Goal: Transaction & Acquisition: Purchase product/service

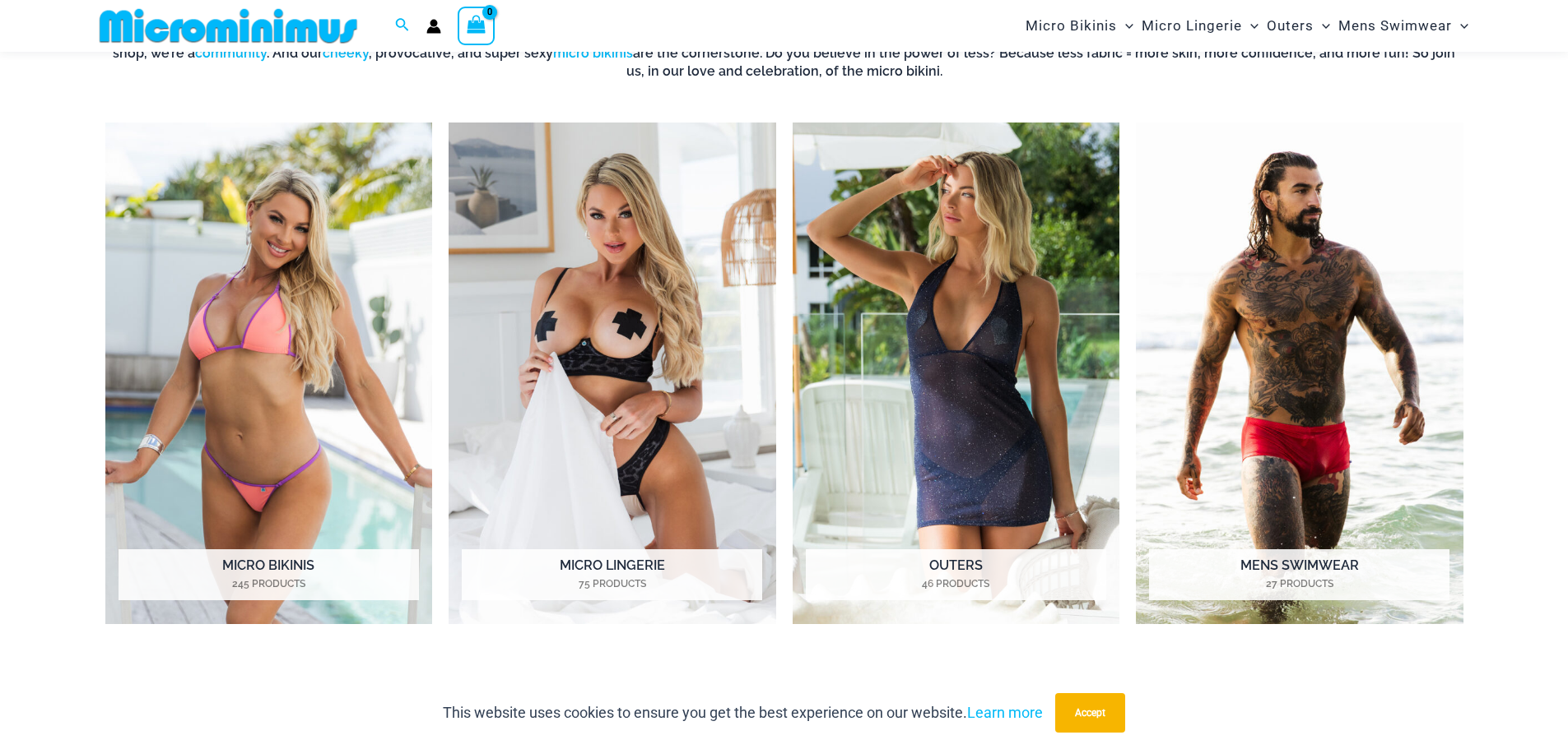
scroll to position [1386, 0]
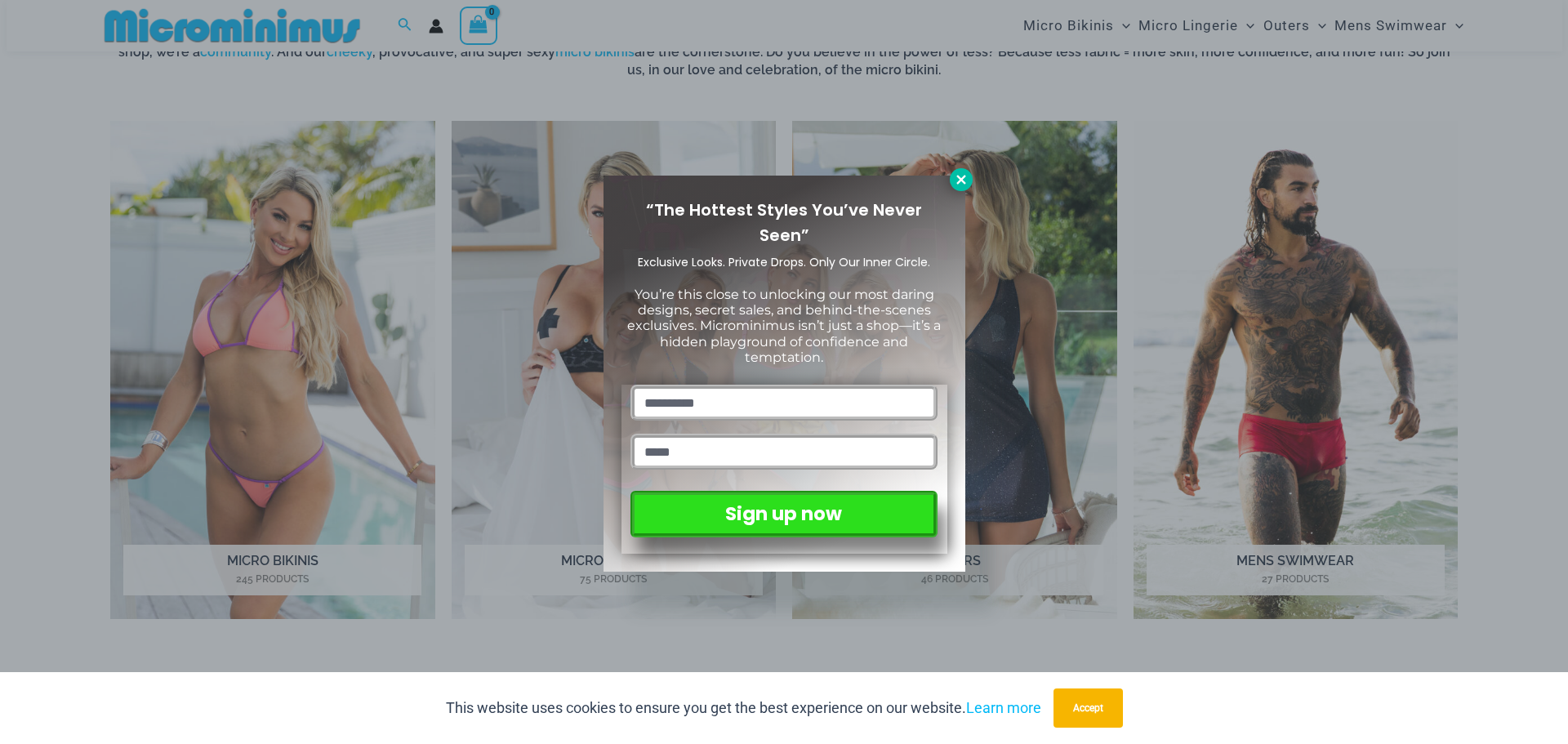
click at [966, 183] on icon at bounding box center [961, 180] width 15 height 15
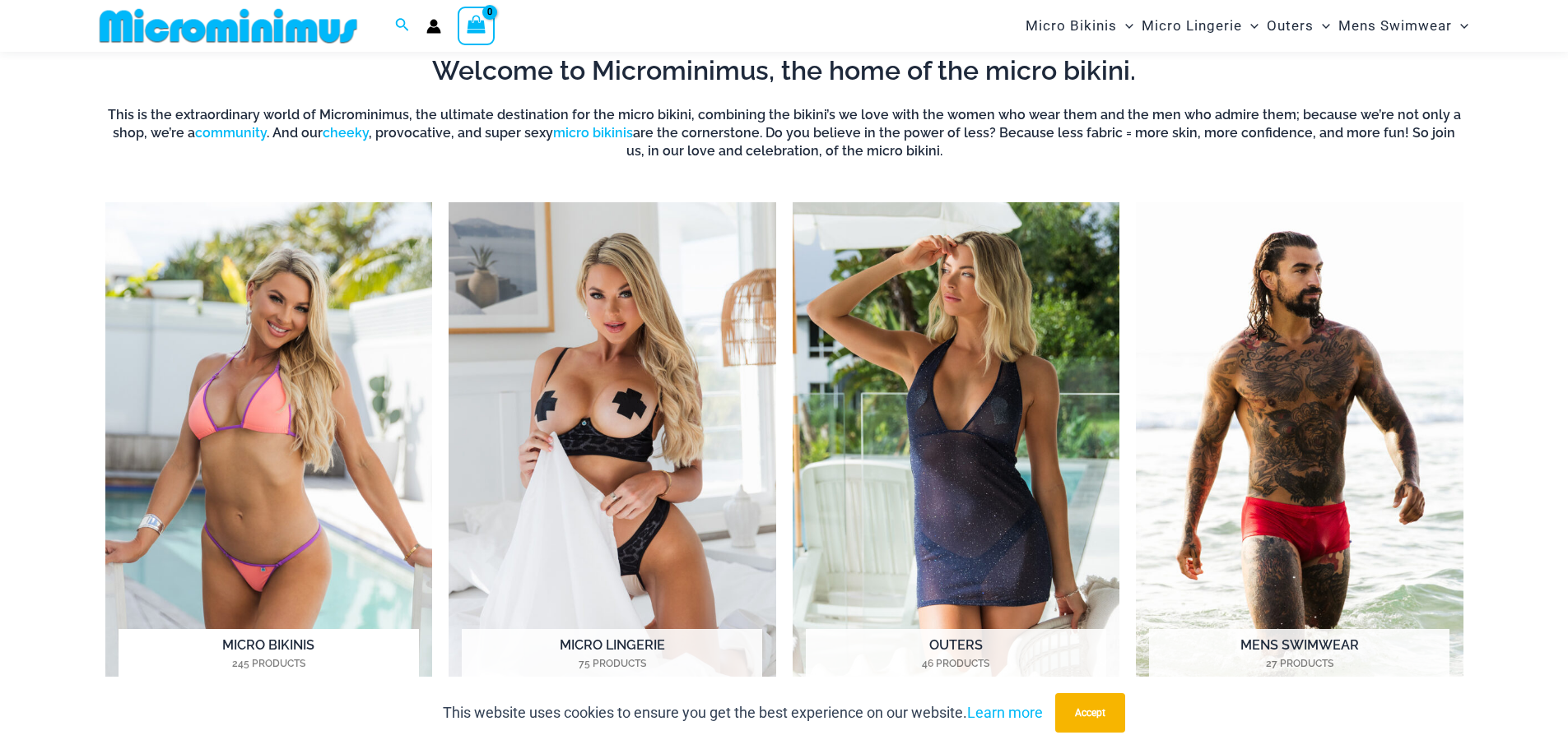
scroll to position [1303, 0]
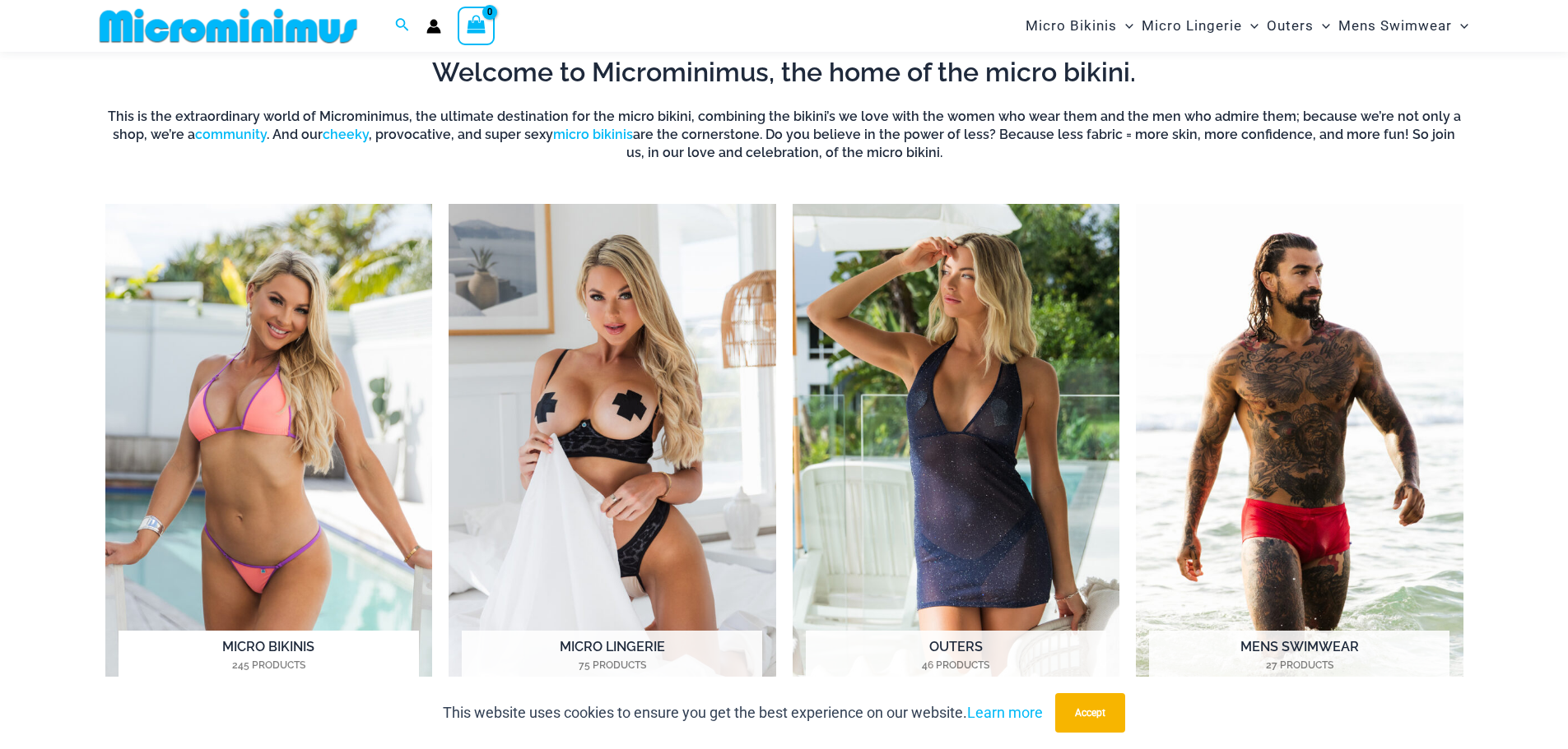
click at [278, 645] on h2 "Micro Bikinis 245 Products" at bounding box center [269, 656] width 301 height 51
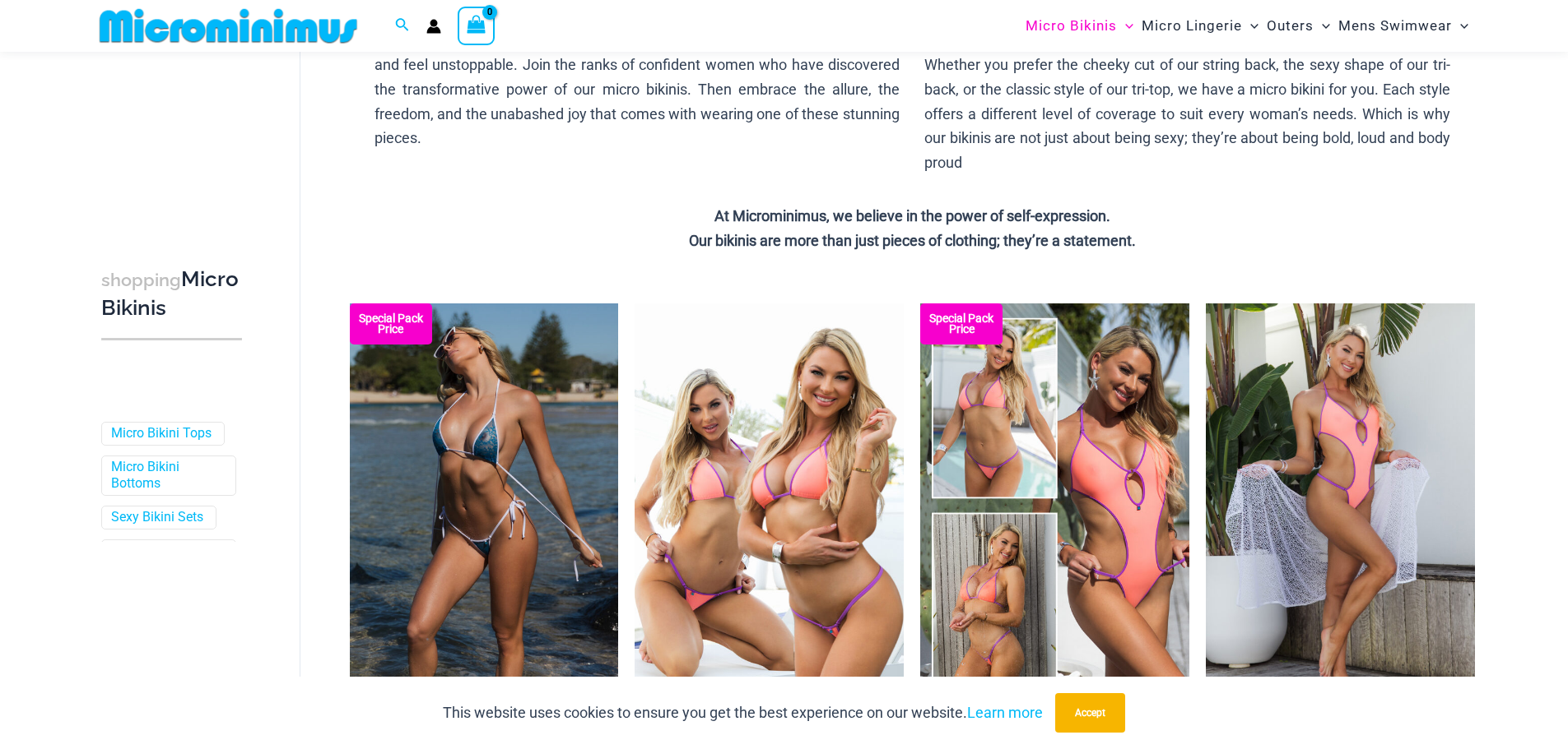
scroll to position [233, 0]
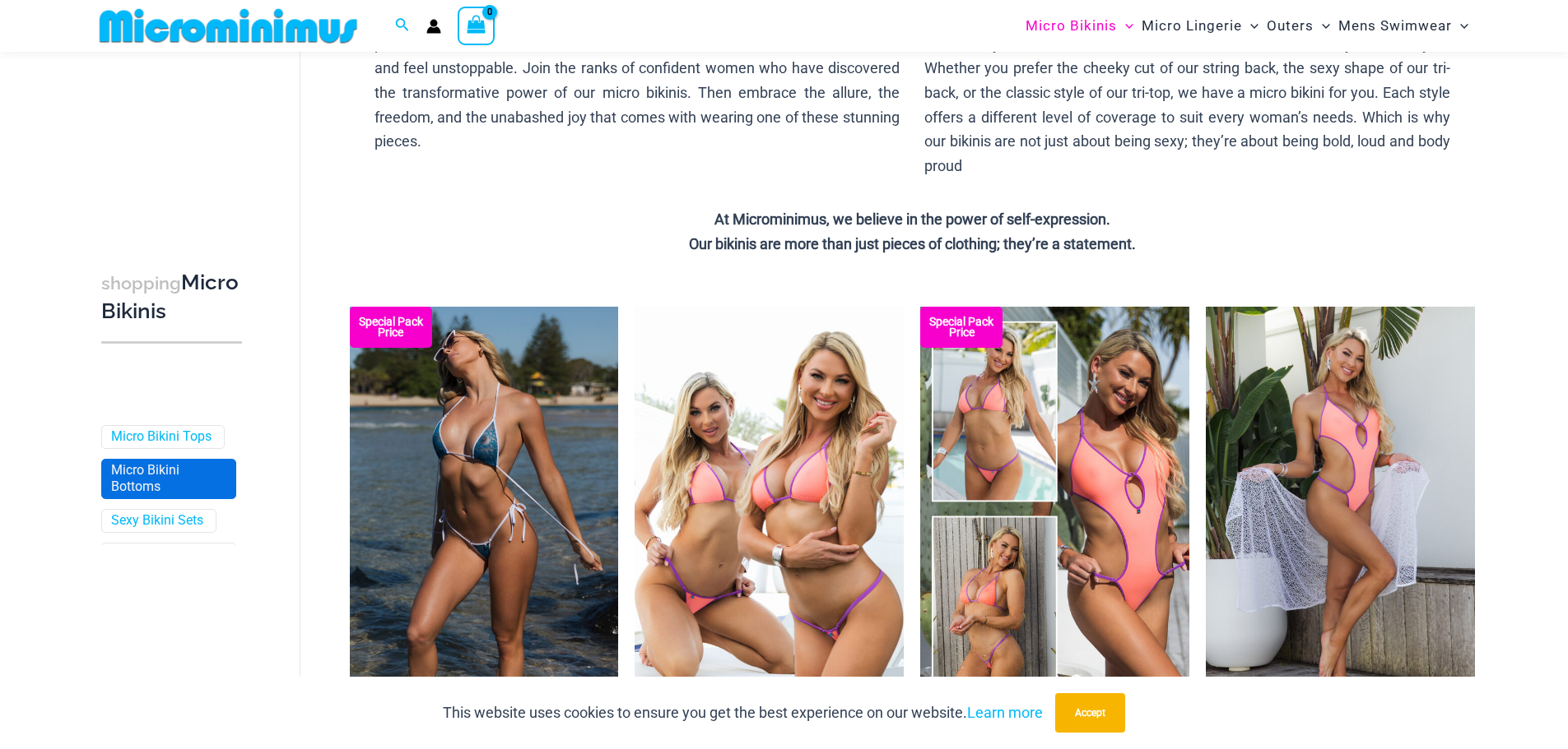
click at [171, 482] on link "Micro Bikini Bottoms" at bounding box center [166, 479] width 112 height 35
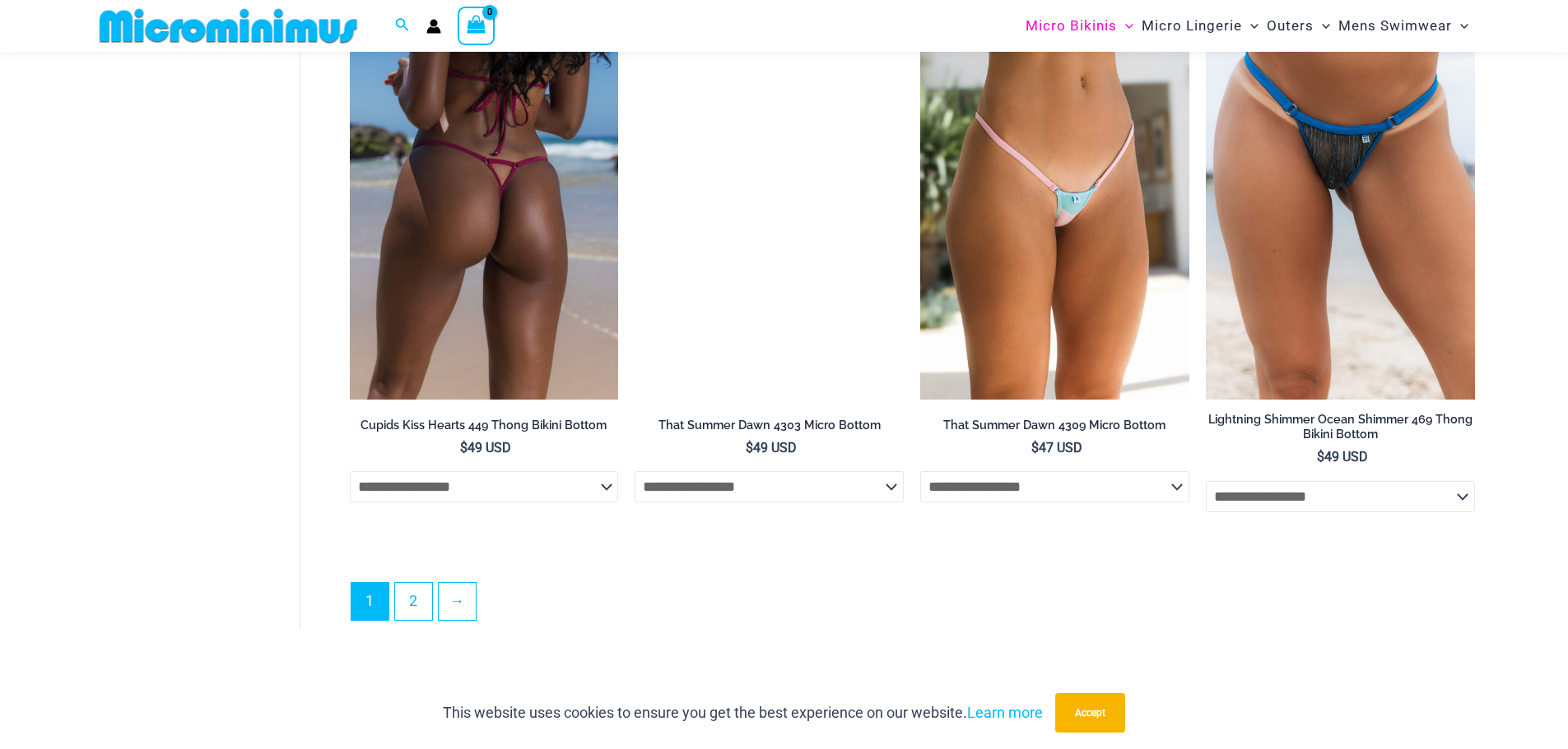
scroll to position [4676, 0]
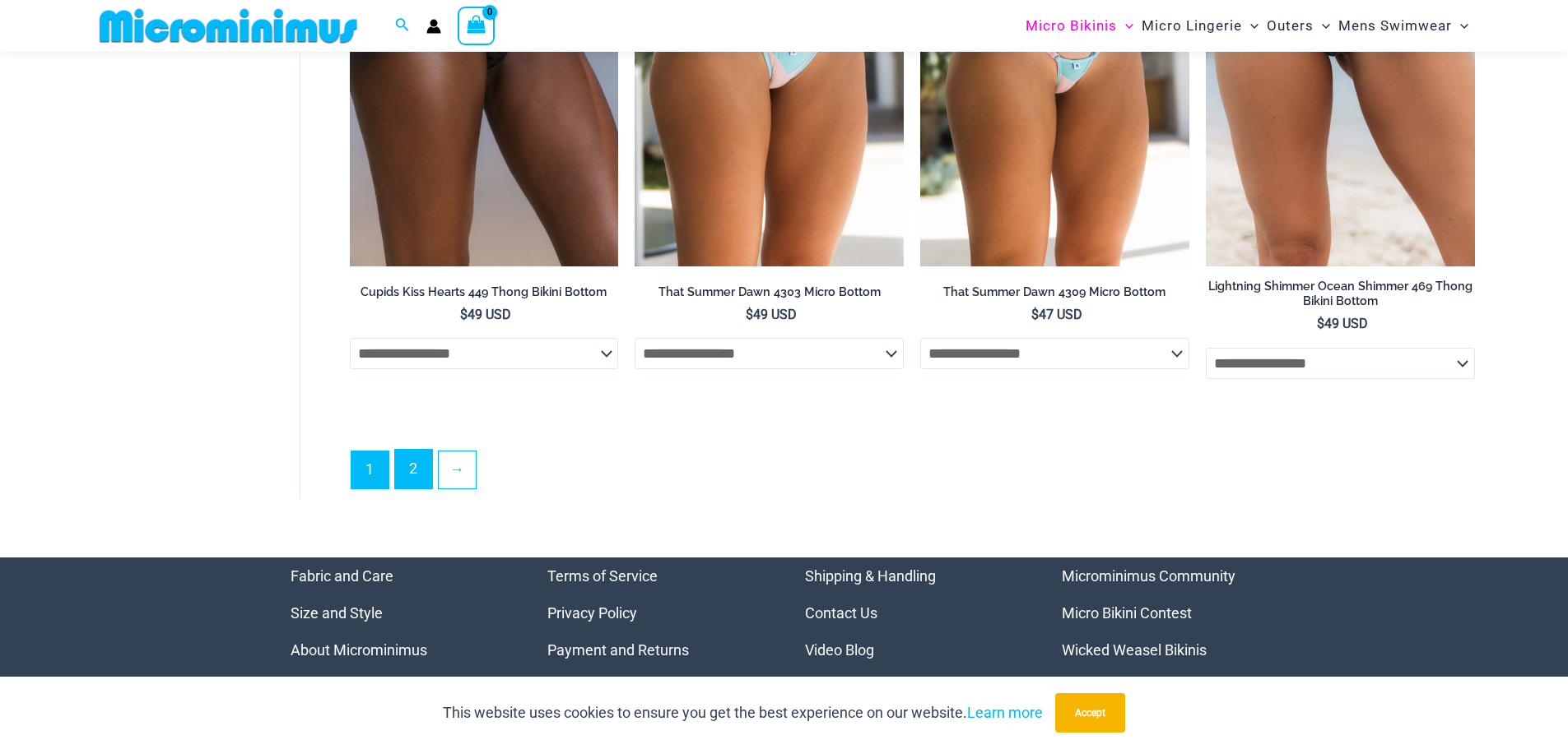
click at [425, 476] on link "2" at bounding box center [413, 468] width 37 height 39
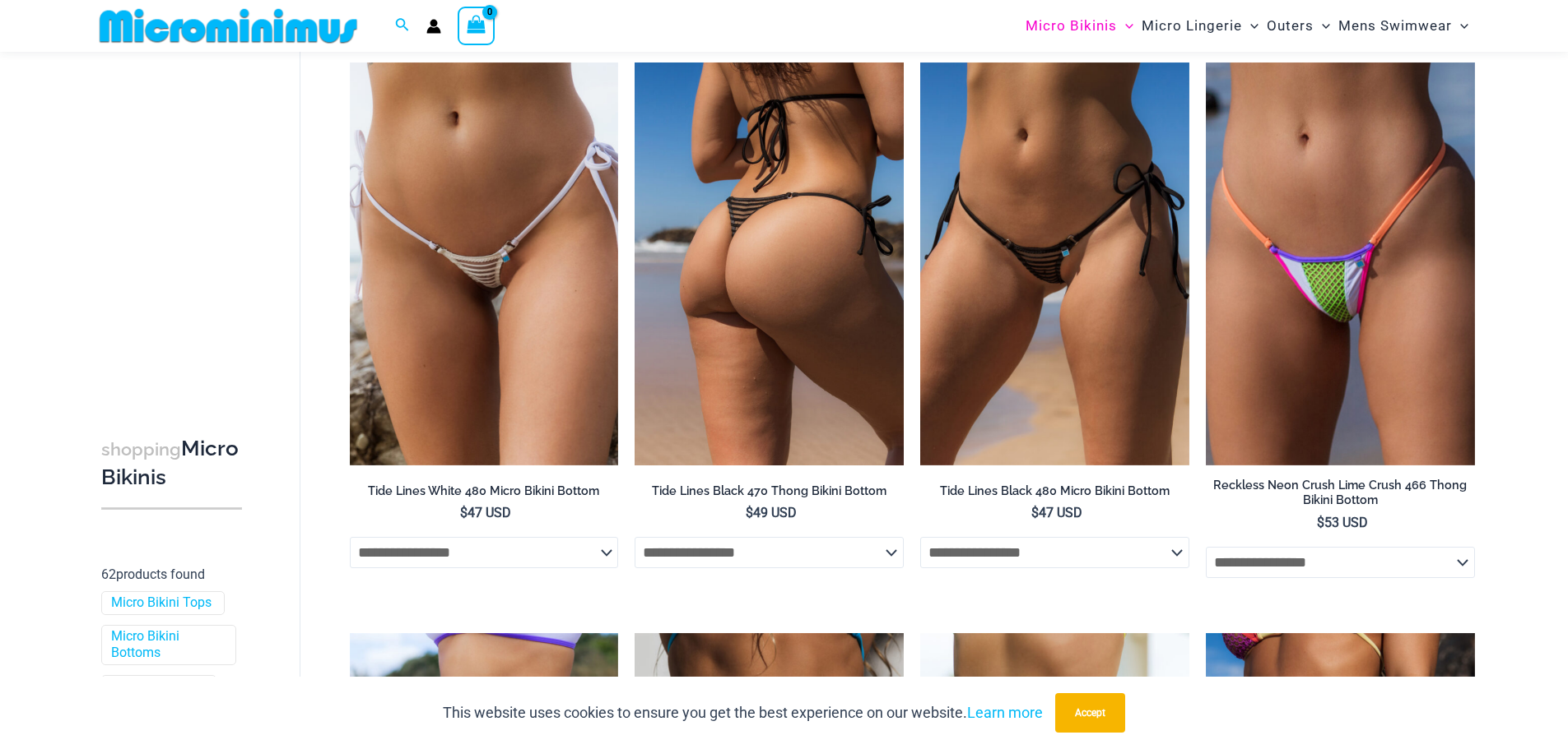
scroll to position [1884, 0]
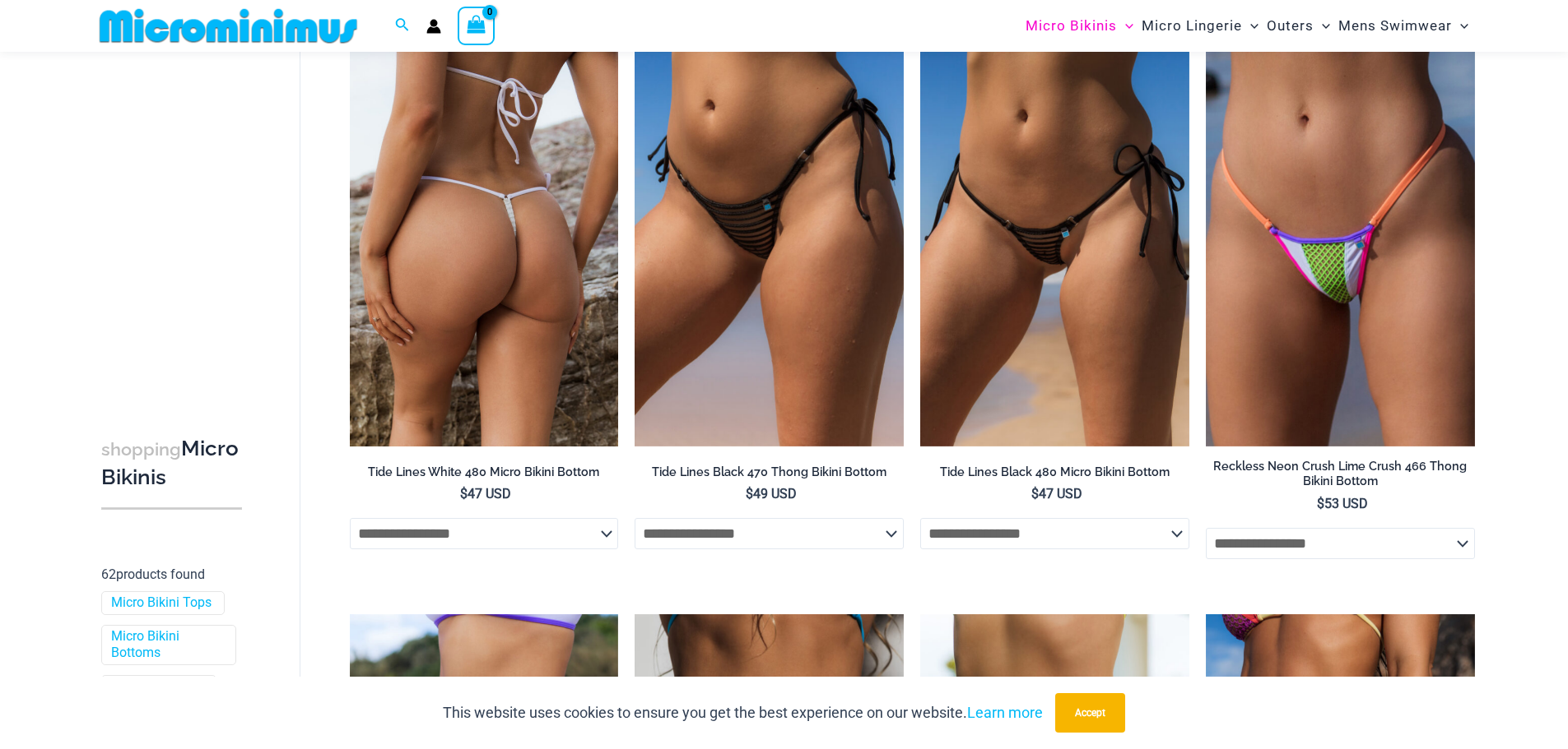
click at [534, 250] on img at bounding box center [484, 245] width 269 height 403
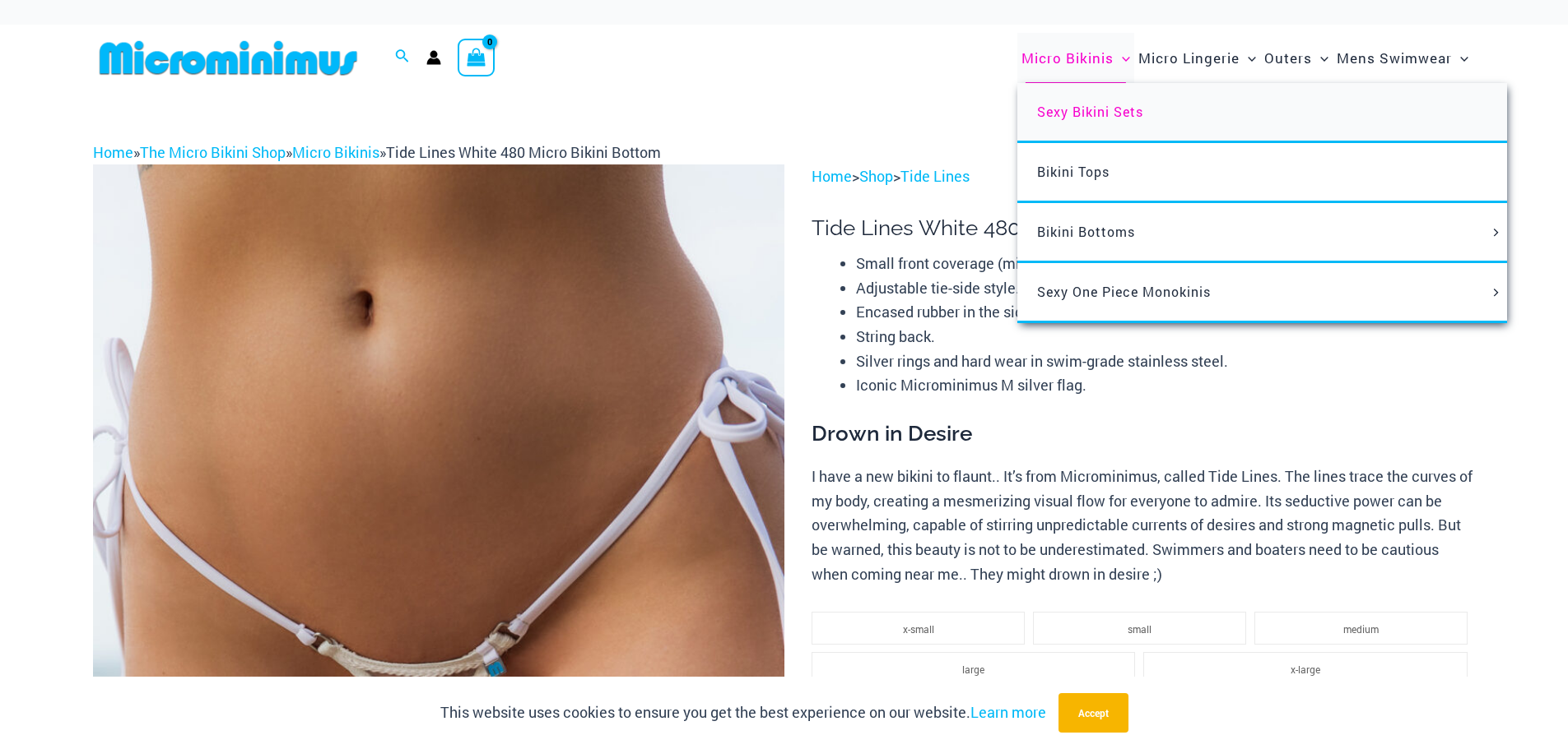
click at [1118, 110] on span "Sexy Bikini Sets" at bounding box center [1089, 111] width 106 height 17
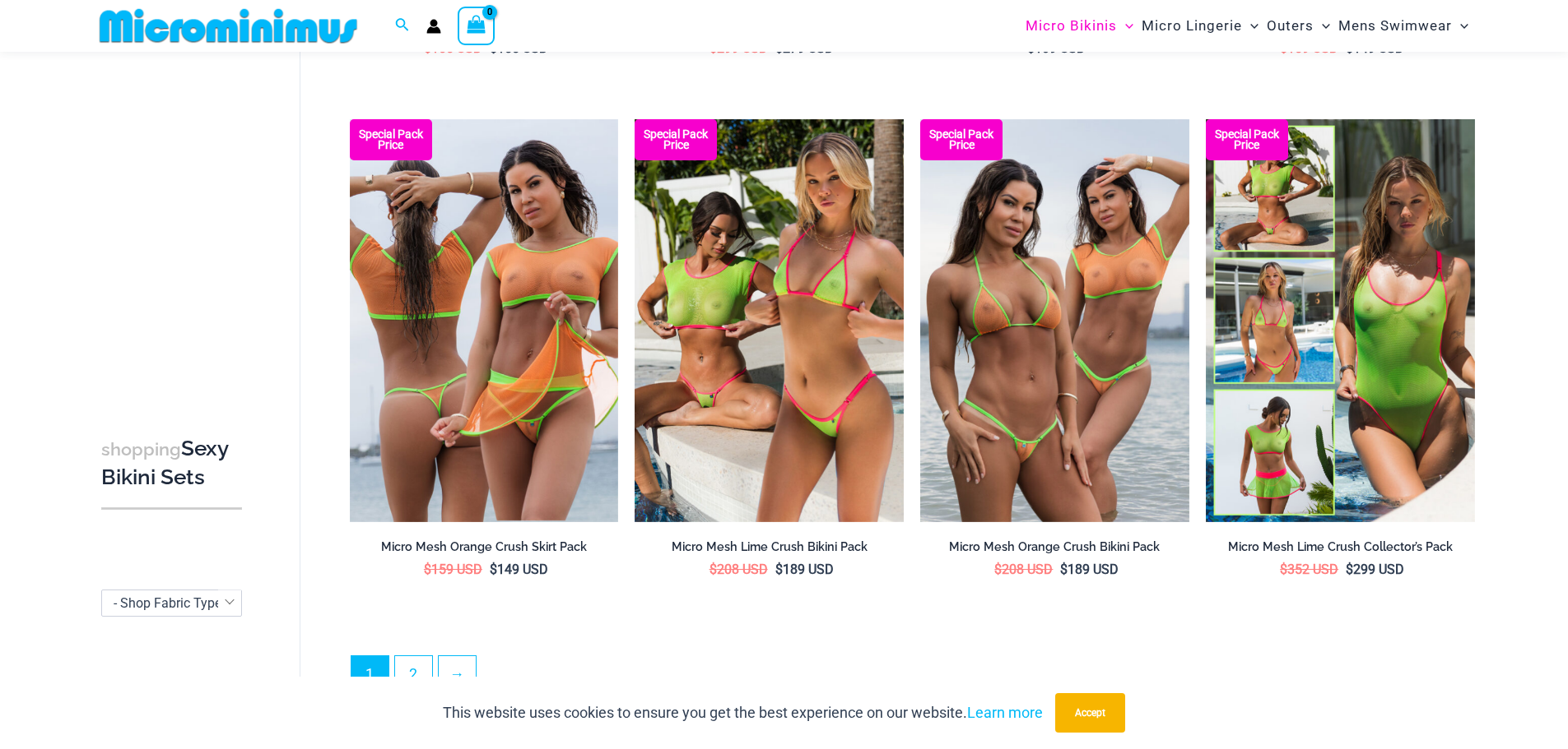
scroll to position [3768, 0]
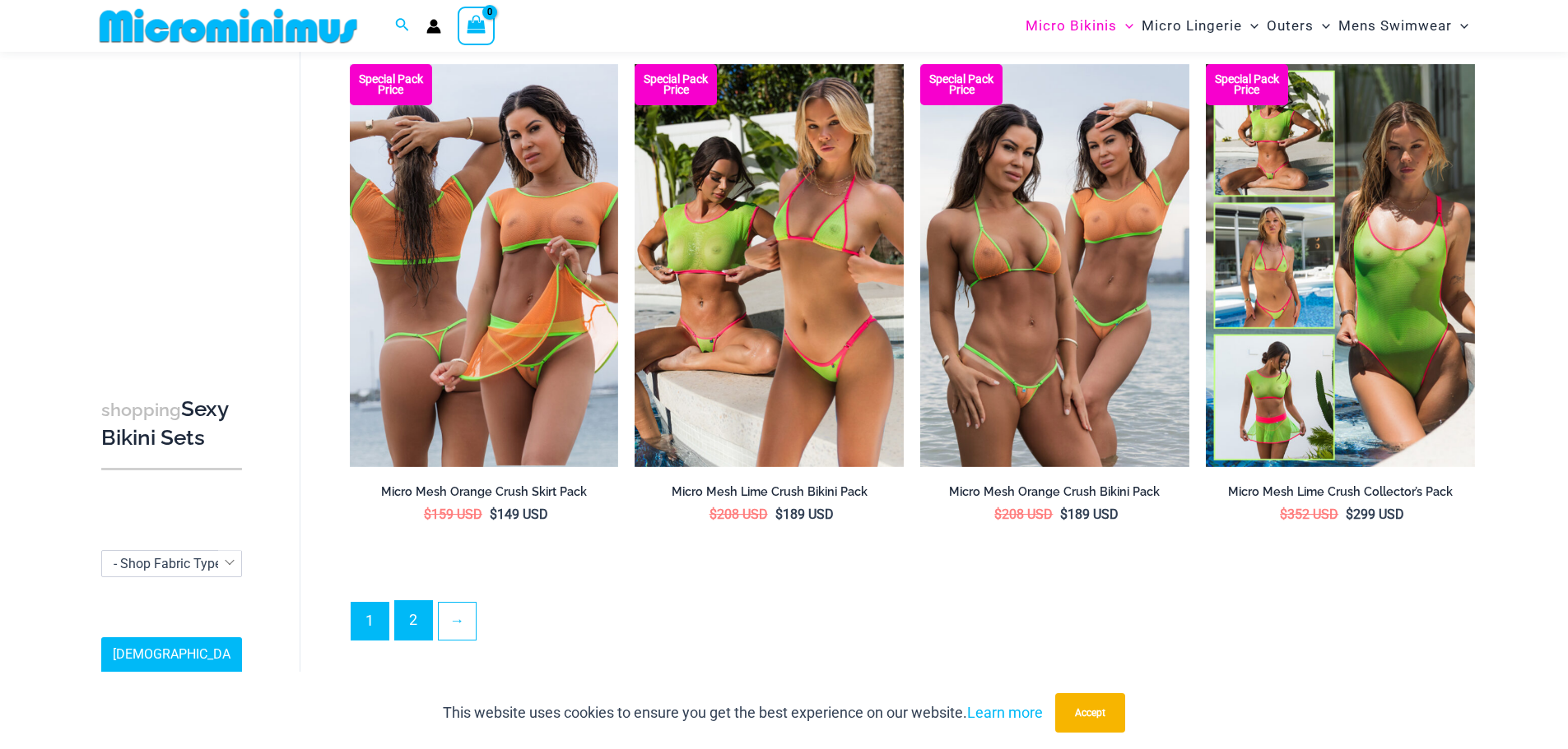
click at [426, 625] on link "2" at bounding box center [413, 621] width 37 height 39
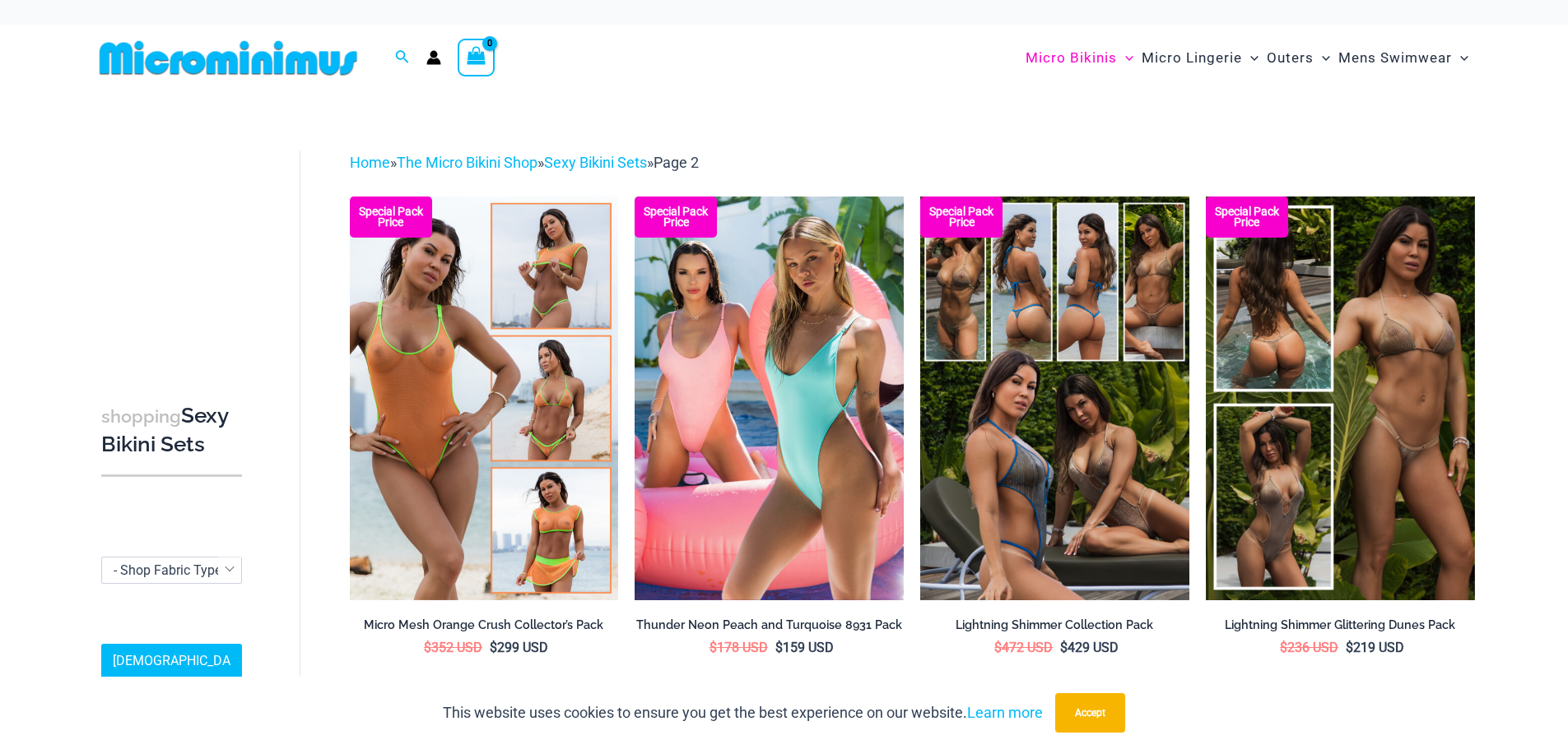
scroll to position [182, 0]
click at [226, 562] on b at bounding box center [228, 566] width 9 height 9
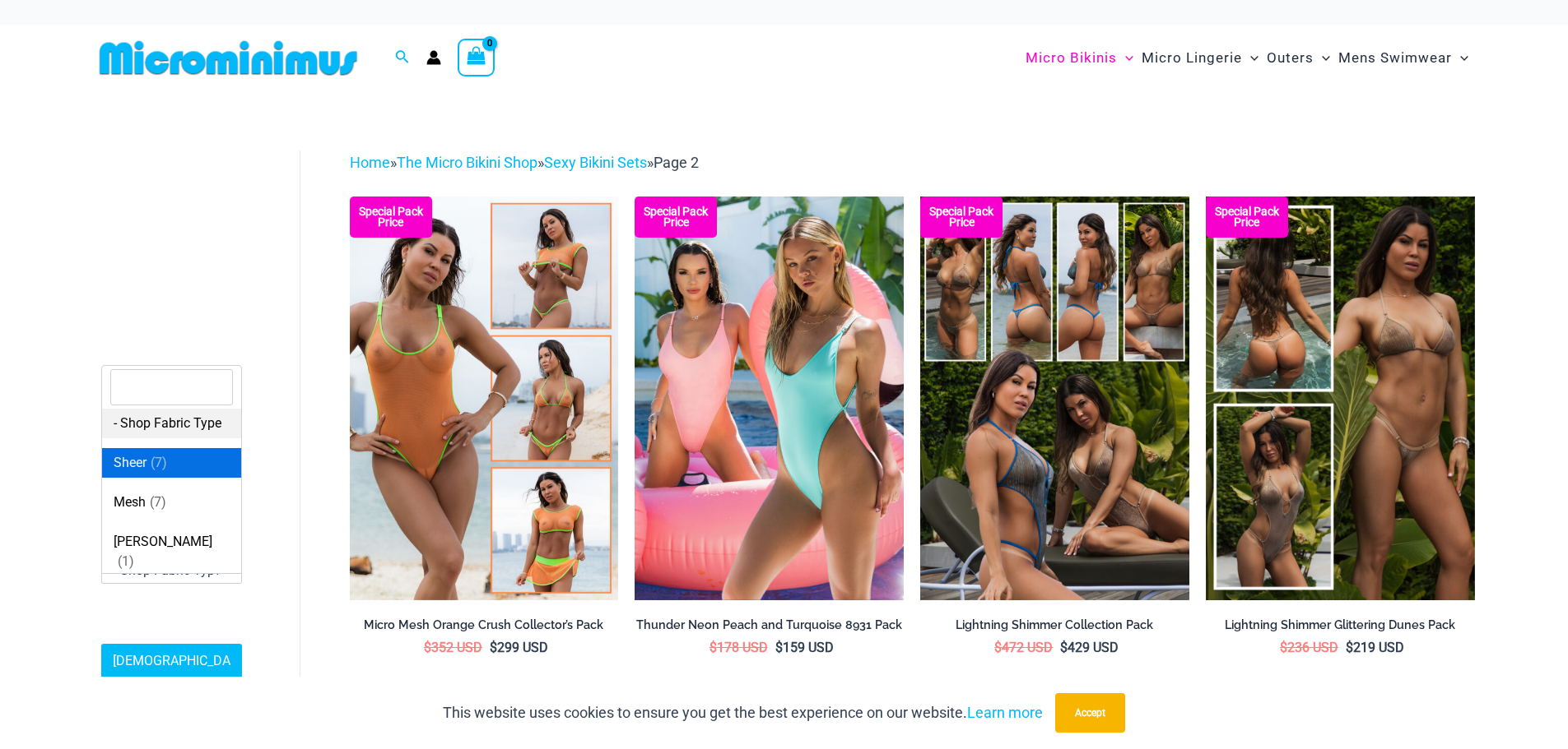
select select "****"
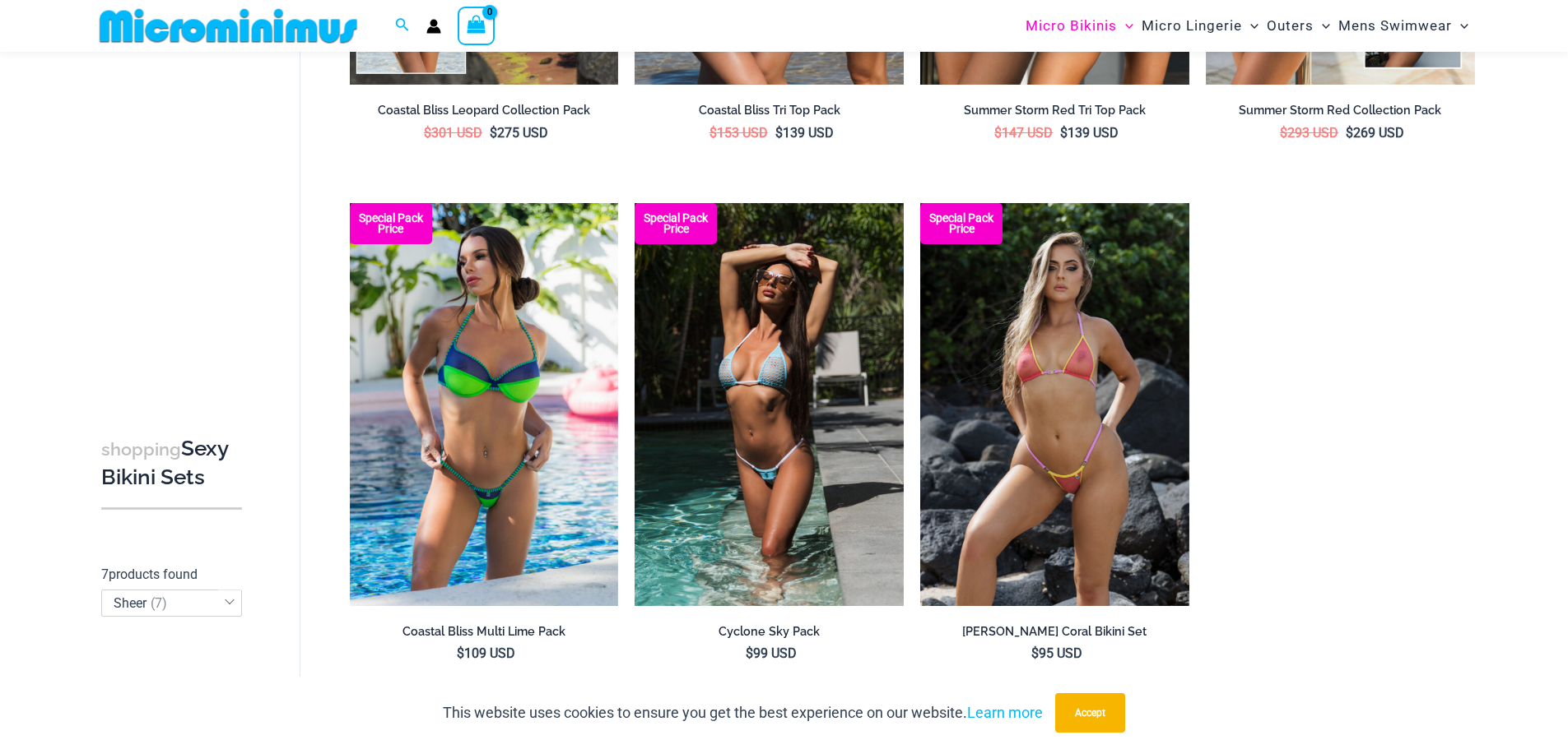
scroll to position [560, 0]
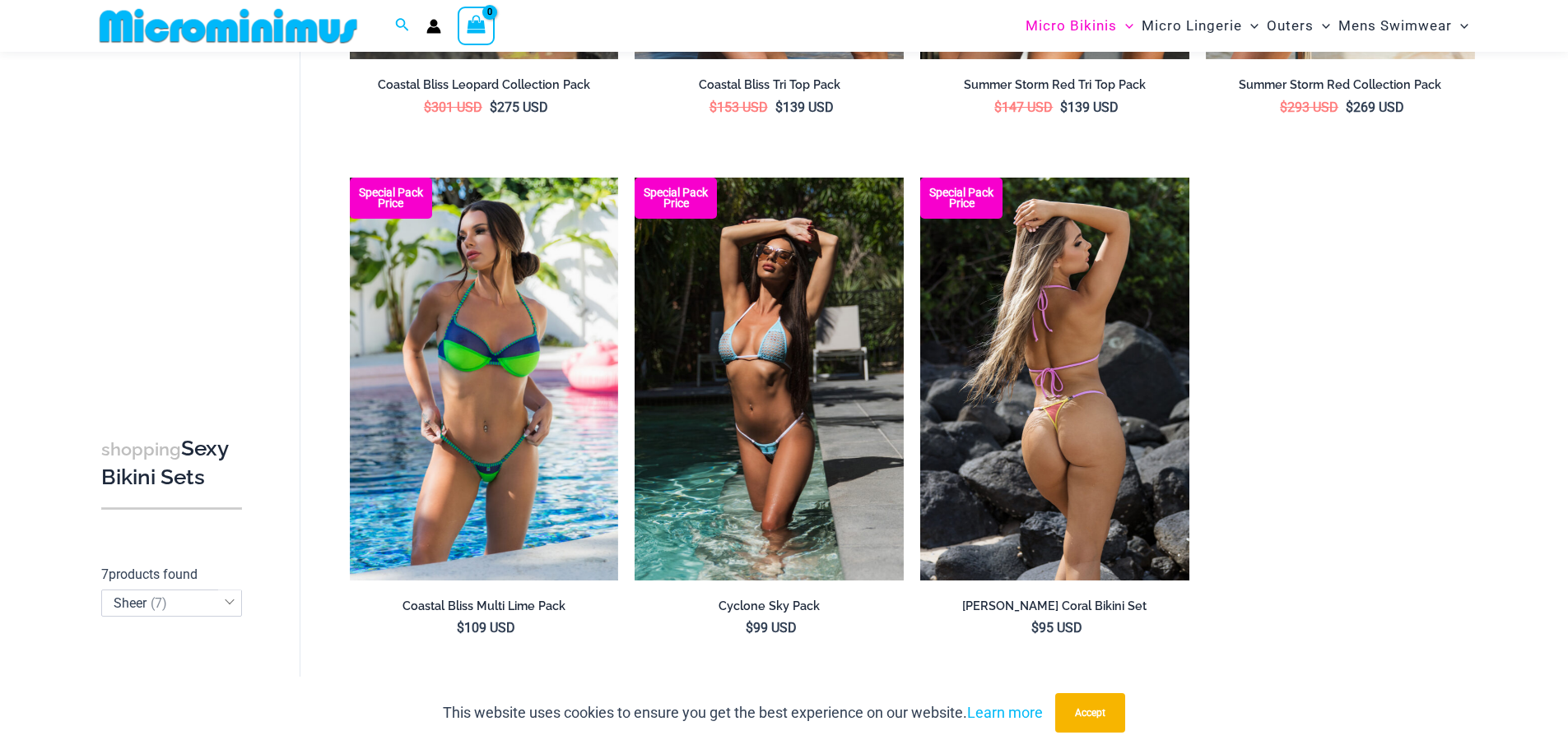
click at [1116, 468] on img at bounding box center [1055, 379] width 269 height 403
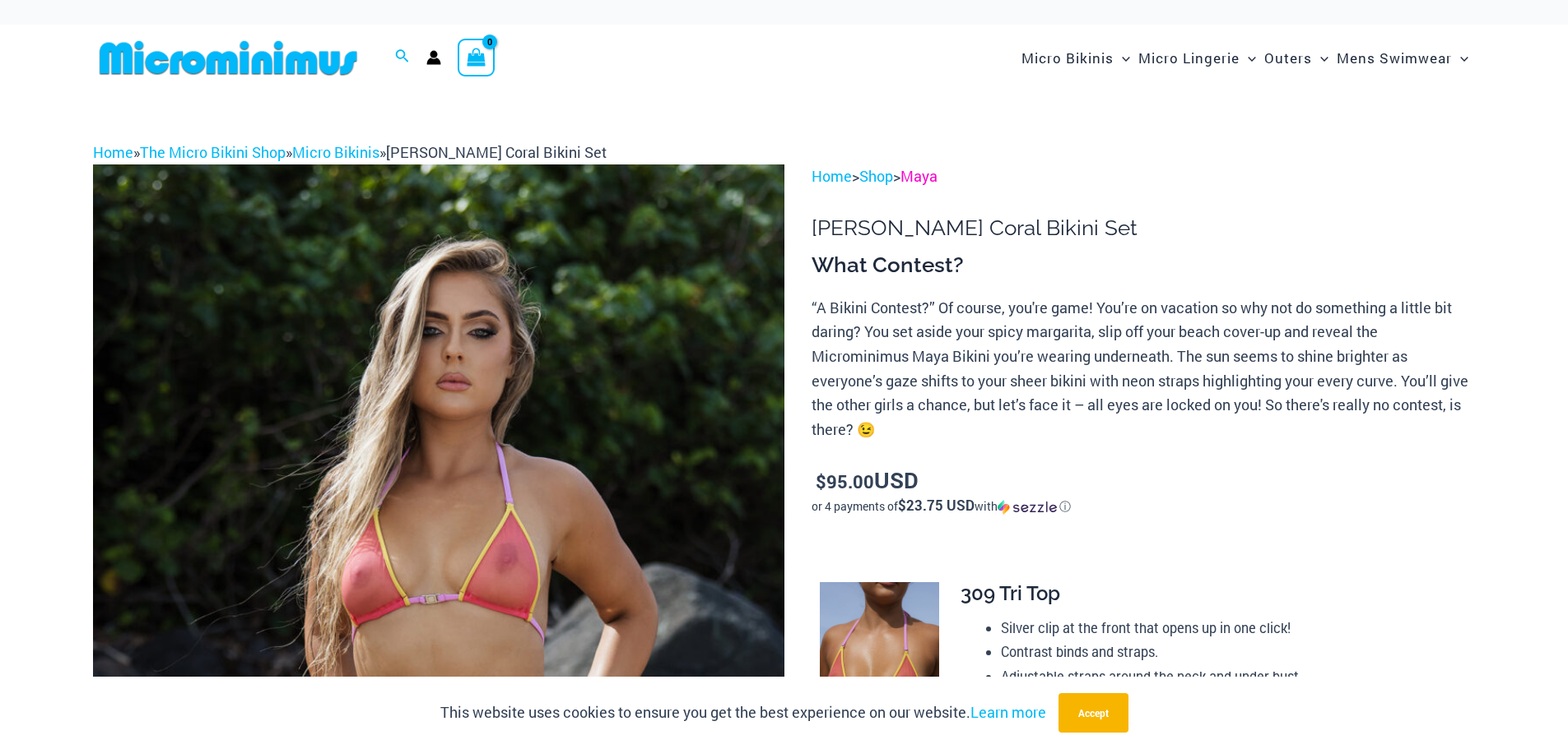
click at [930, 182] on link "Maya" at bounding box center [918, 176] width 37 height 20
click at [346, 154] on link "Micro Bikinis" at bounding box center [336, 152] width 87 height 20
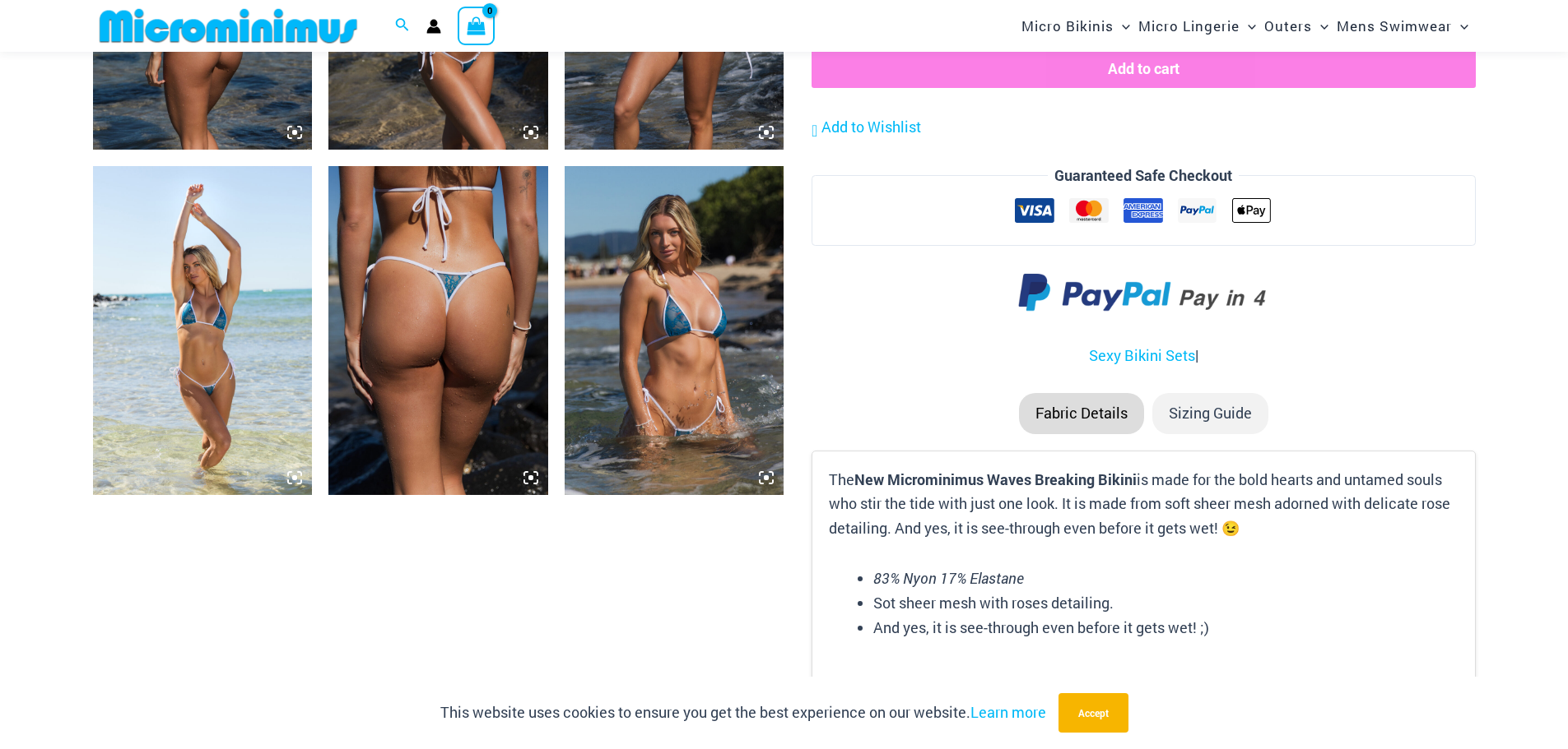
scroll to position [1398, 0]
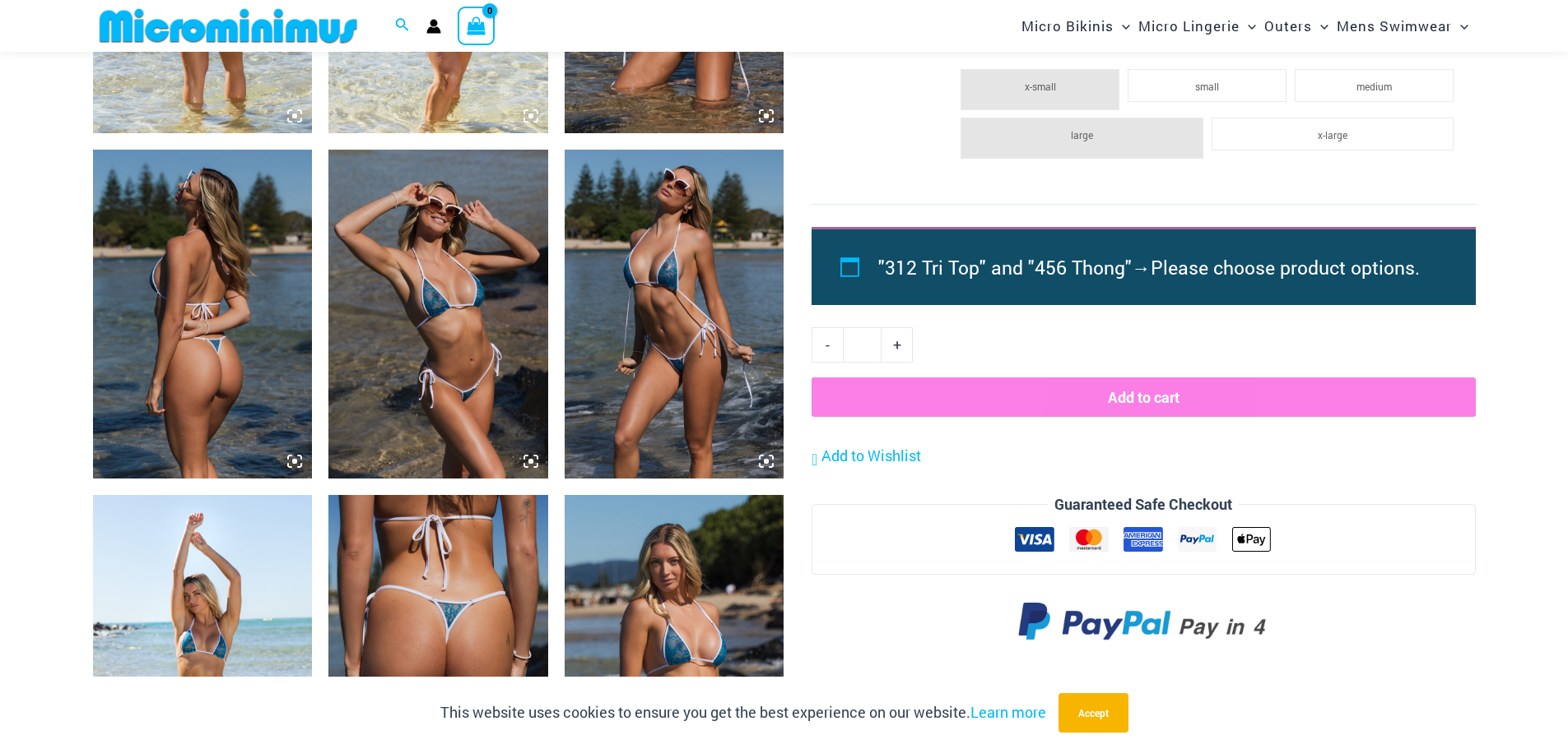
click at [479, 353] on img at bounding box center [438, 314] width 219 height 329
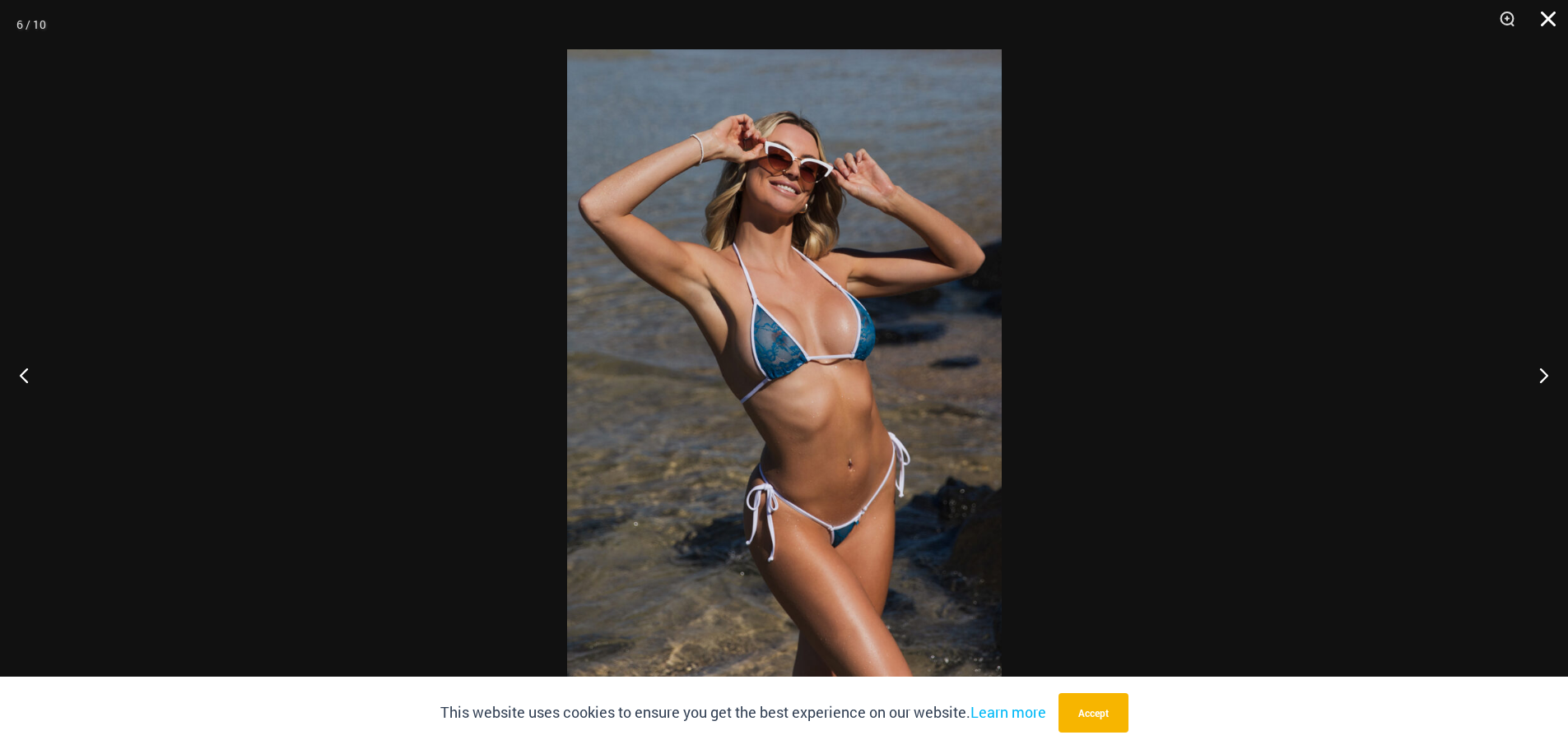
click at [1535, 22] on button "Close" at bounding box center [1542, 25] width 42 height 49
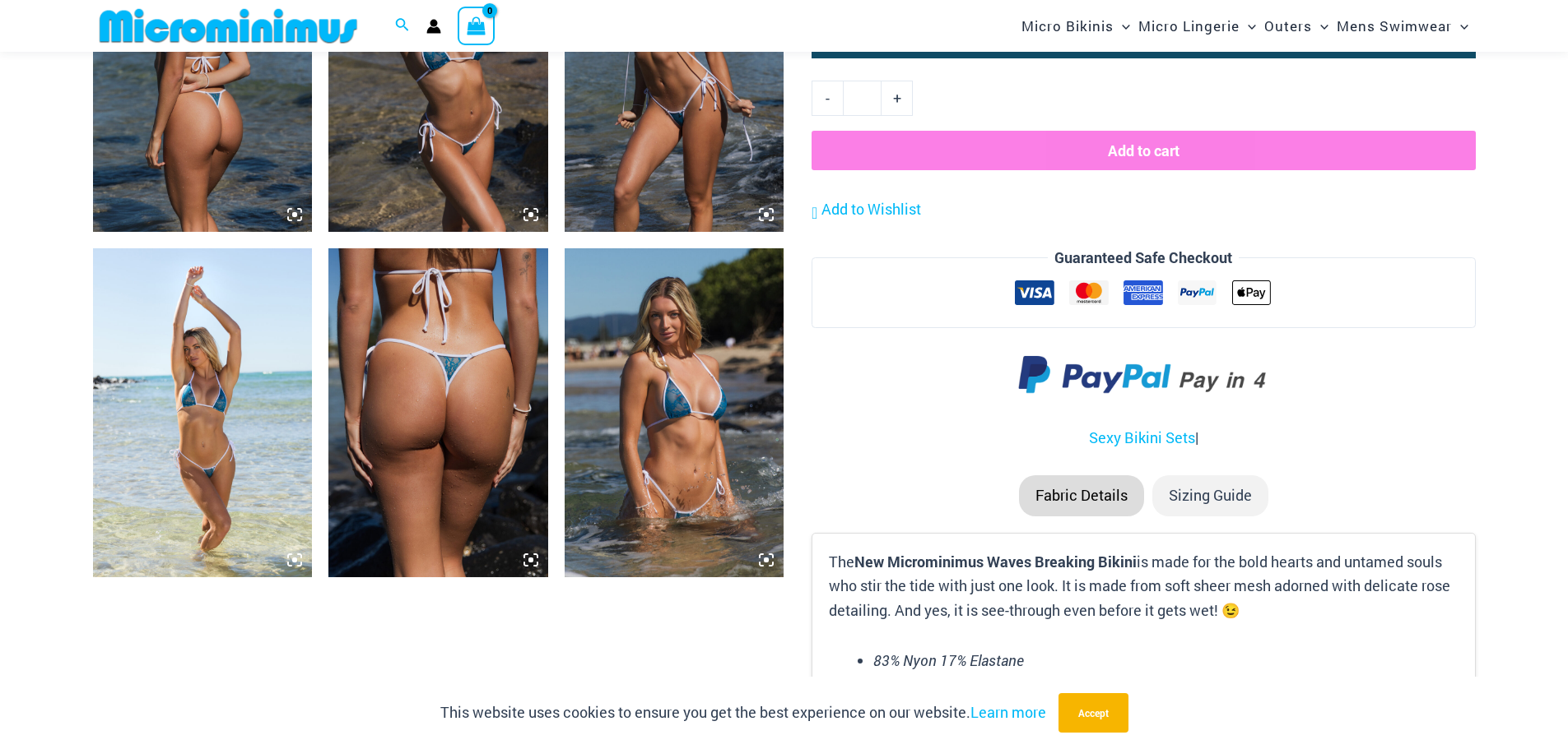
scroll to position [987, 0]
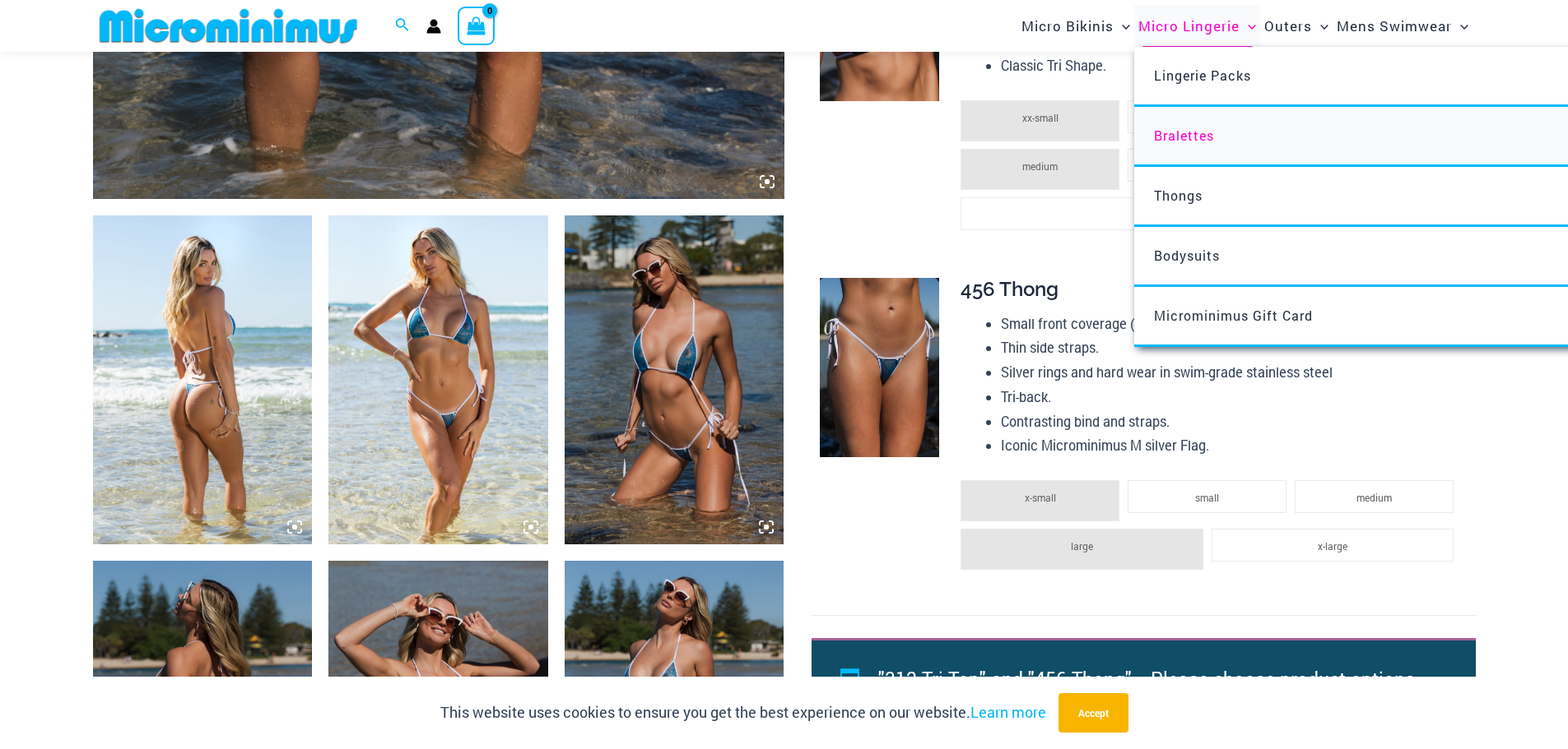
click at [1192, 141] on span "Bralettes" at bounding box center [1183, 134] width 60 height 17
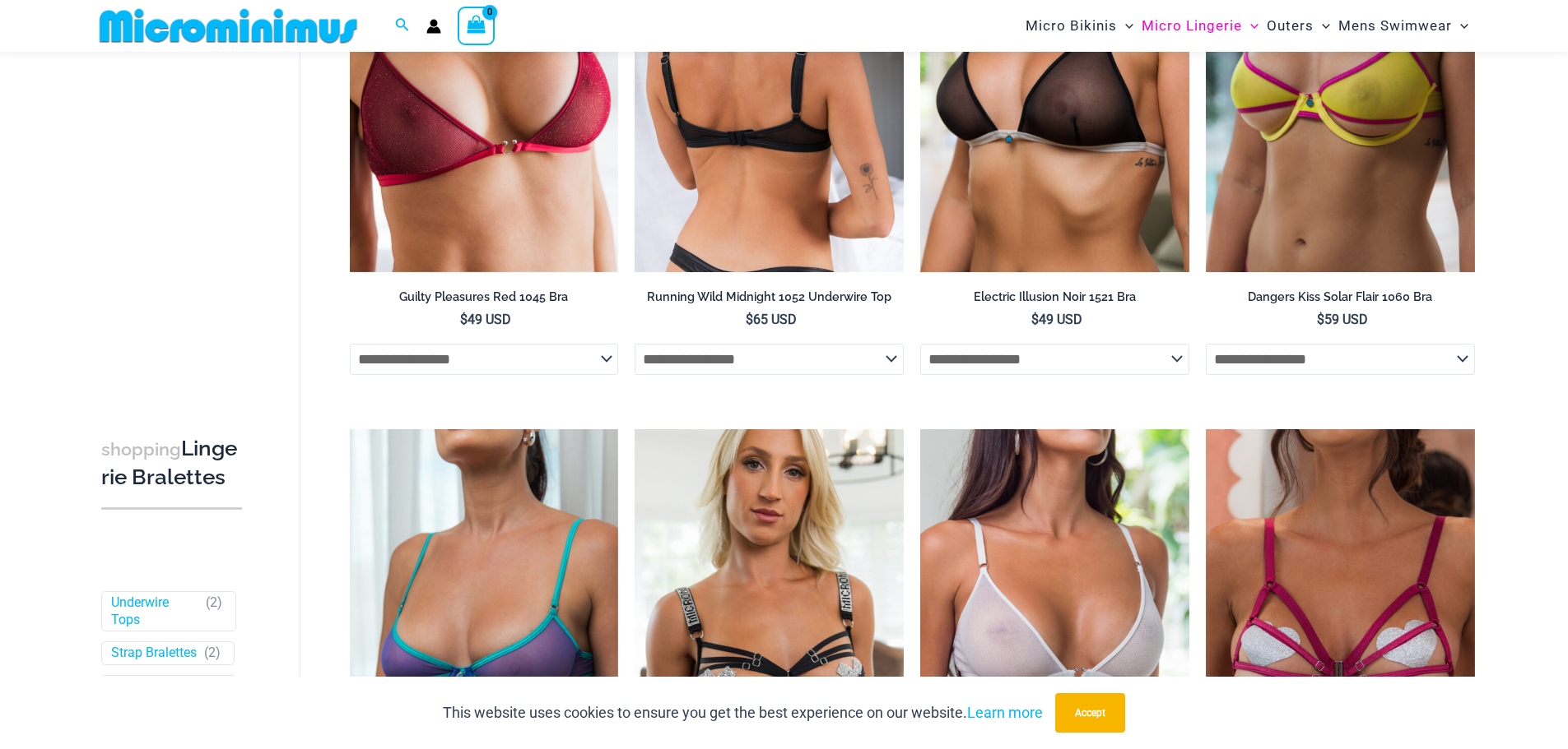
scroll to position [66, 0]
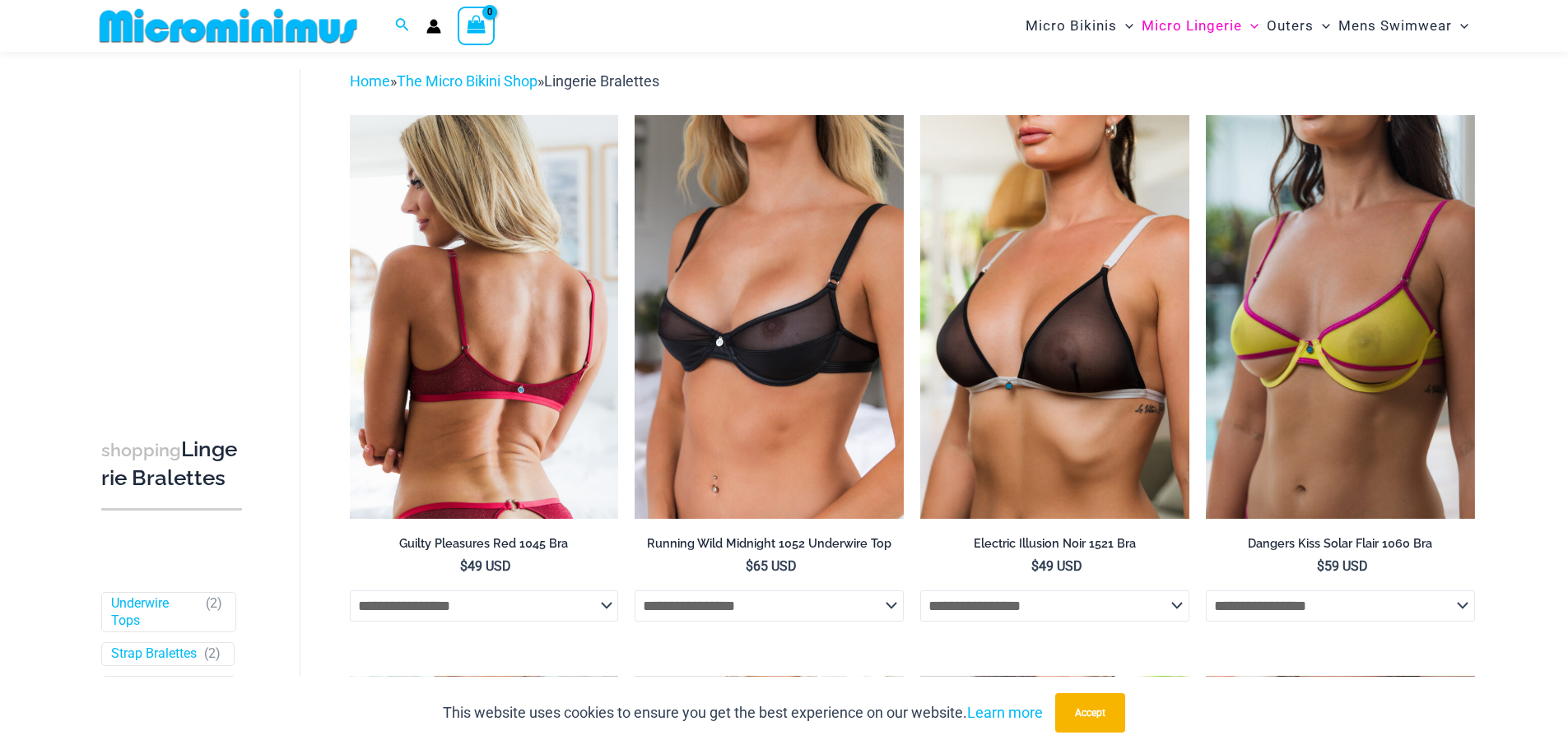
click at [414, 405] on img at bounding box center [484, 317] width 269 height 403
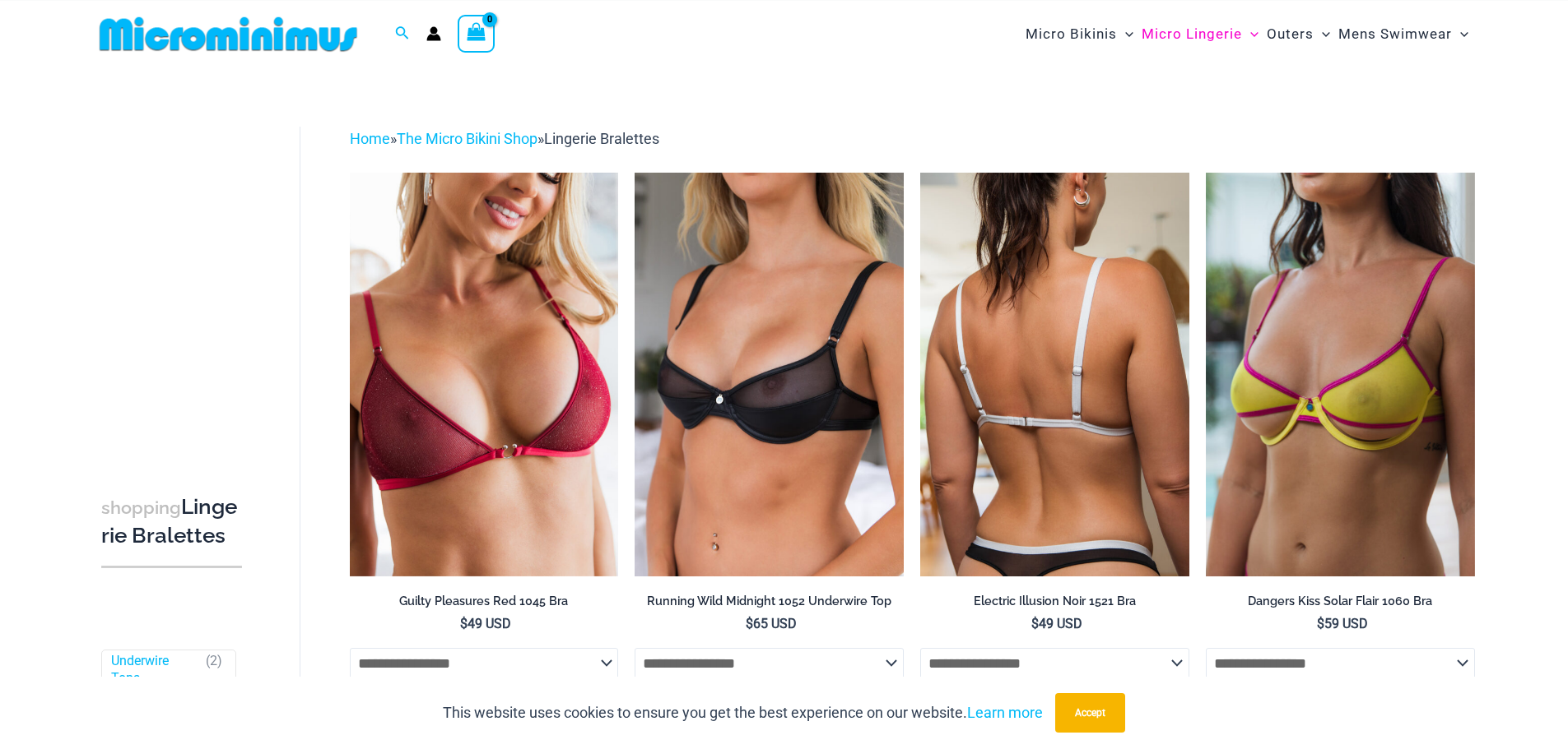
scroll to position [0, 0]
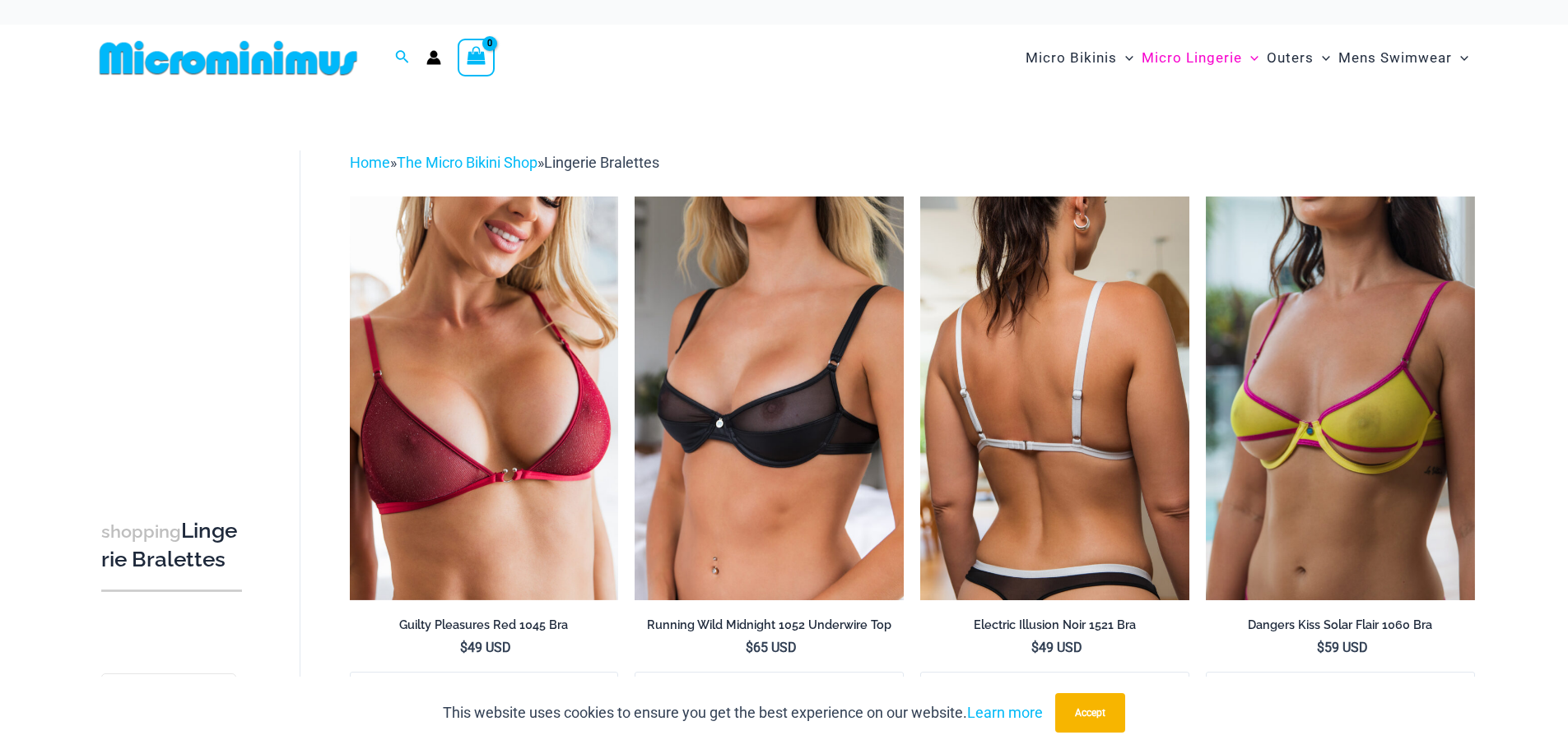
click at [1050, 414] on img at bounding box center [1055, 398] width 269 height 403
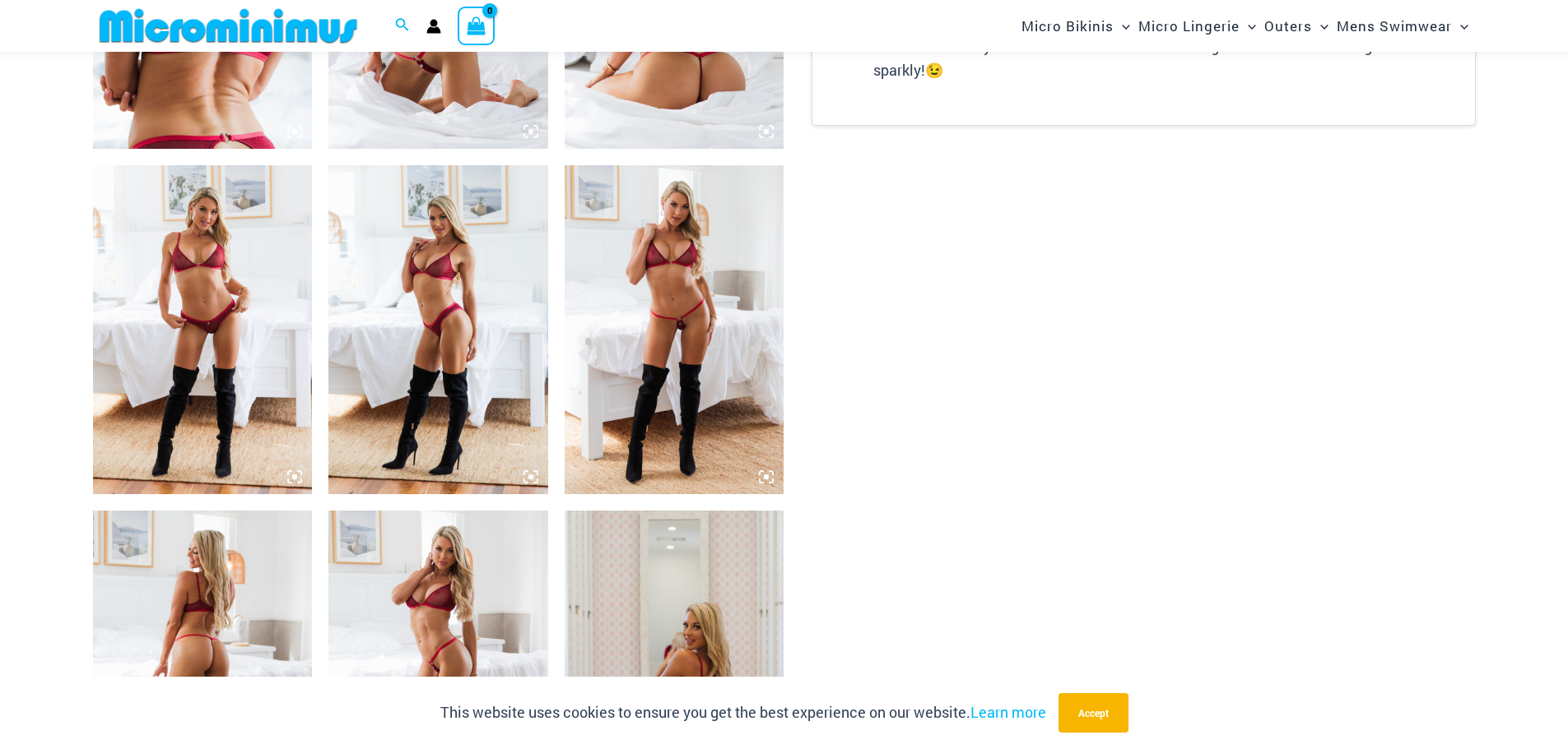
scroll to position [1136, 0]
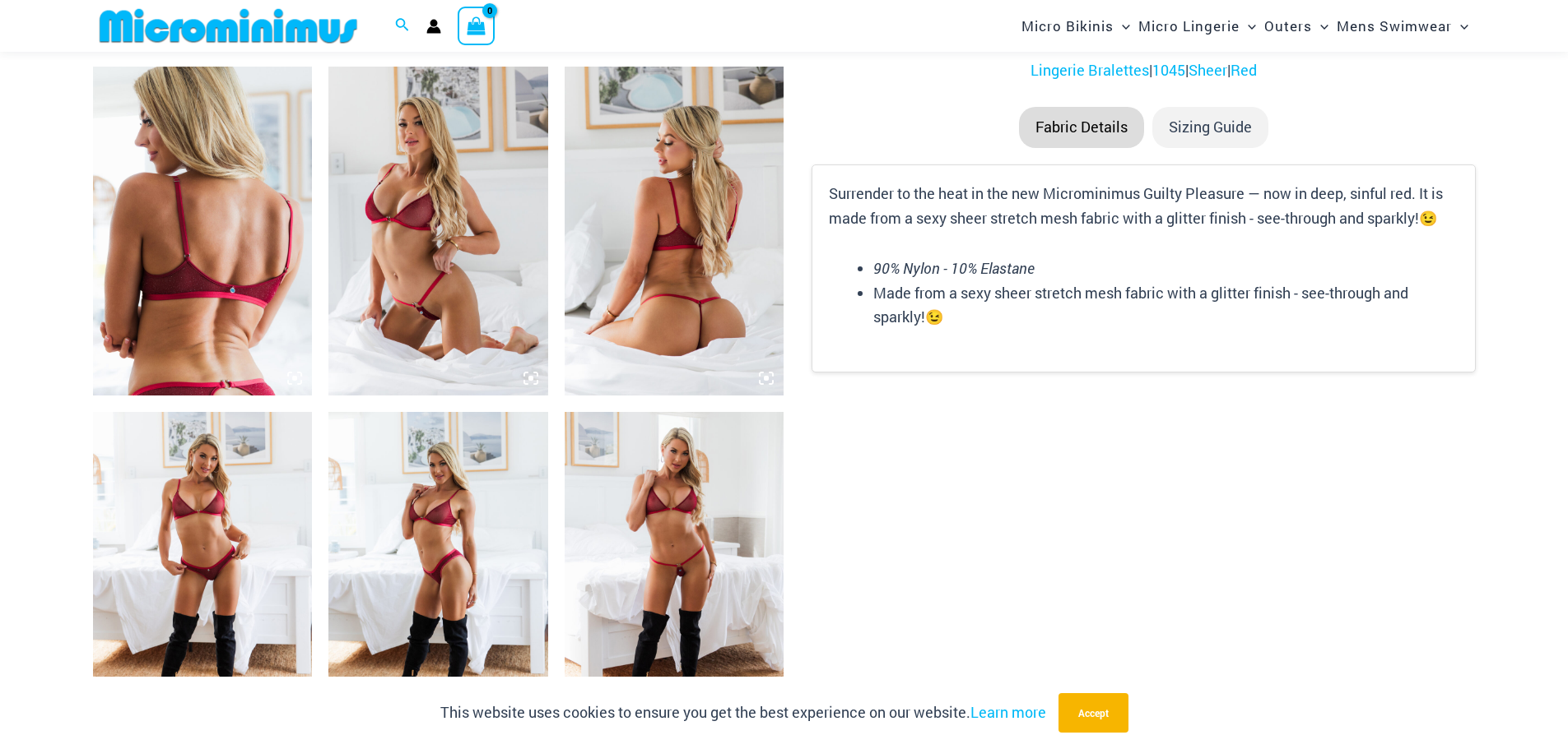
click at [661, 488] on img at bounding box center [674, 576] width 219 height 329
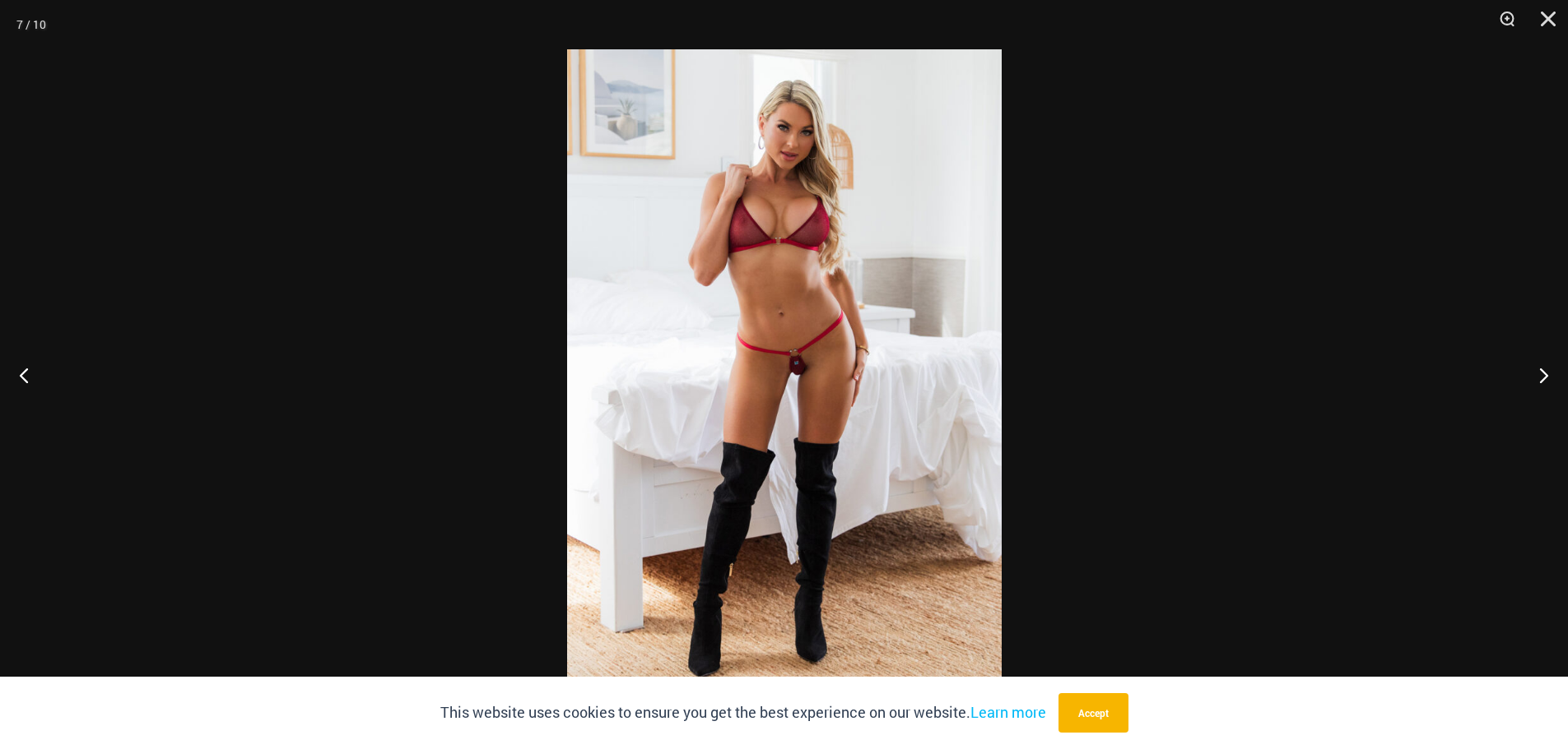
click at [787, 258] on img at bounding box center [785, 374] width 435 height 650
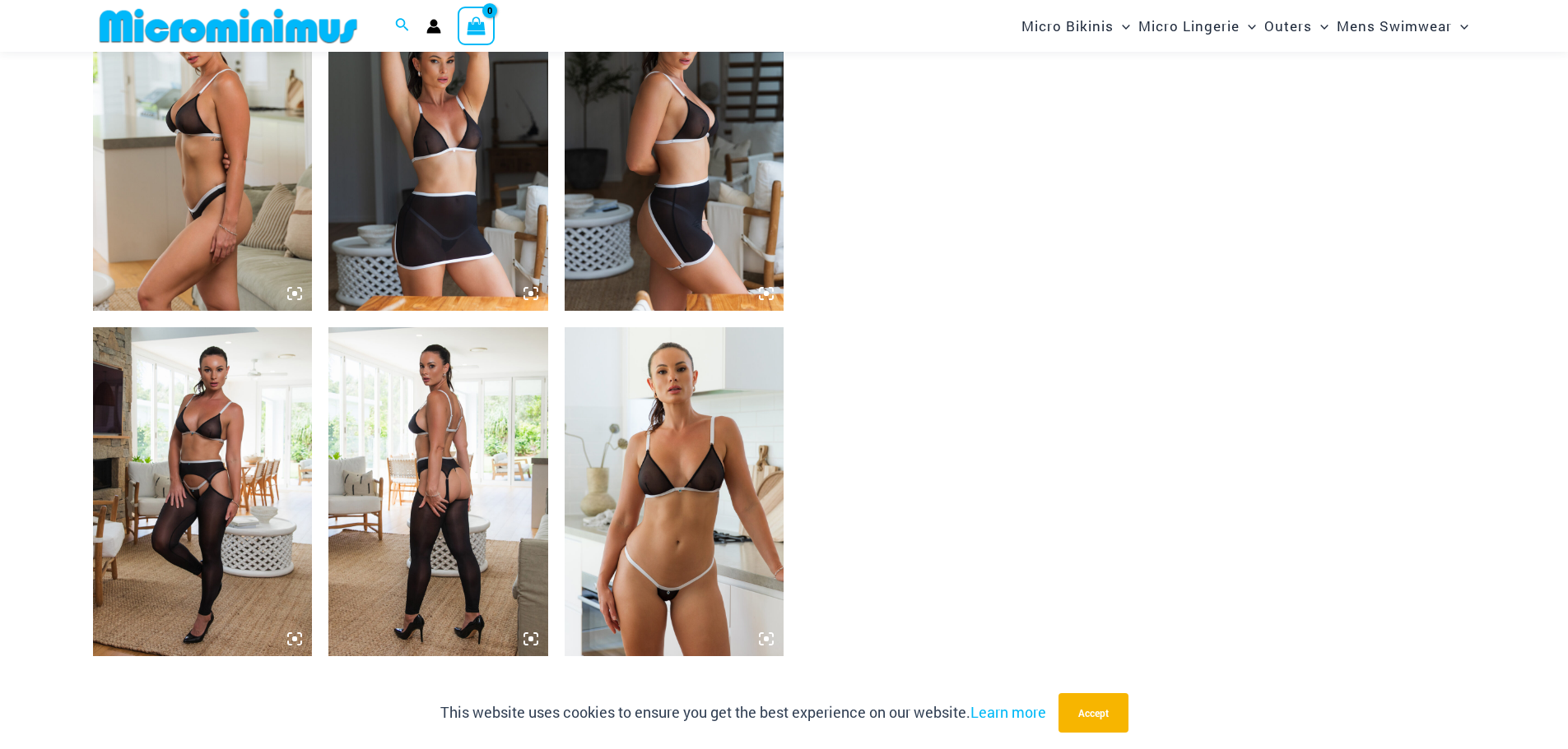
scroll to position [1809, 0]
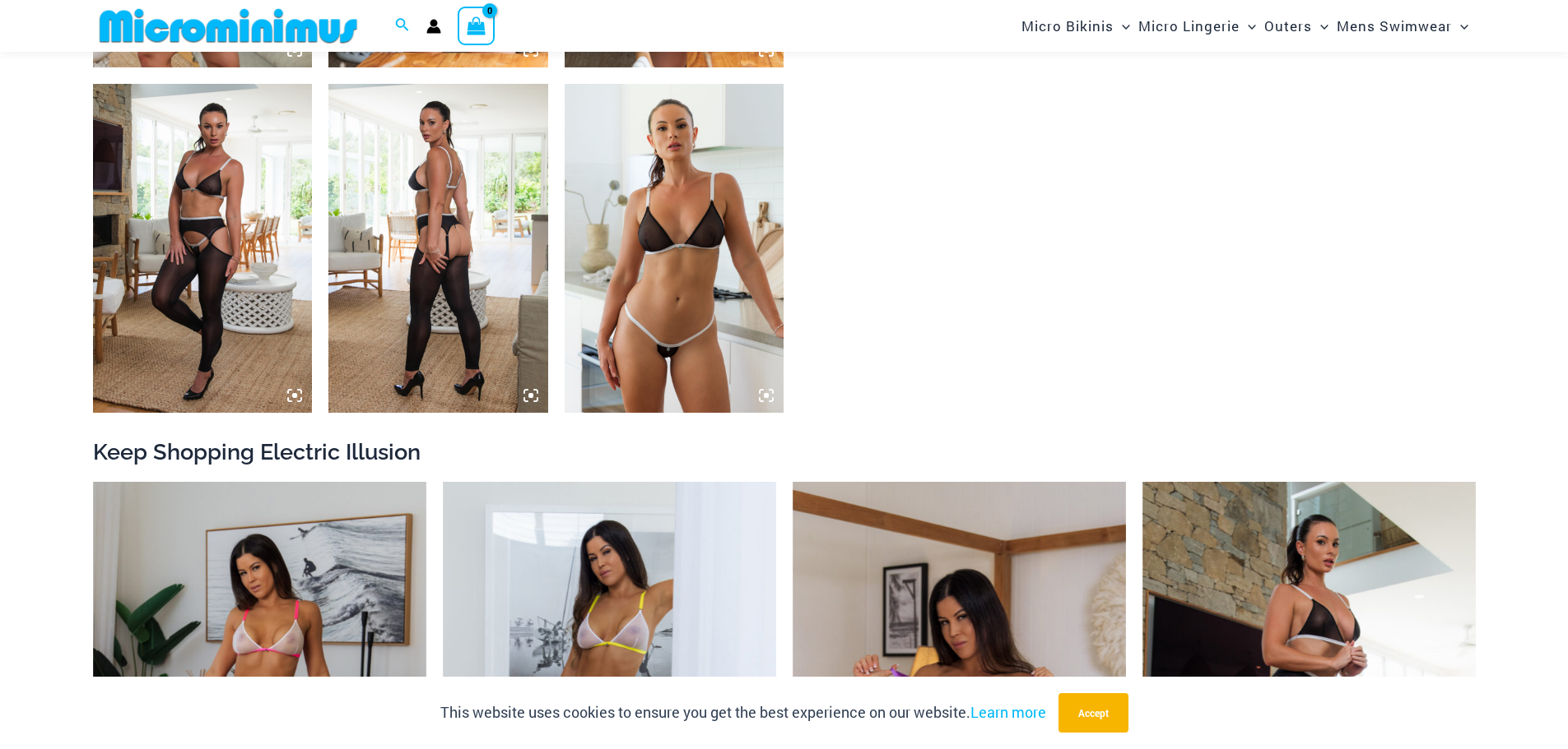
click at [661, 292] on img at bounding box center [674, 248] width 219 height 329
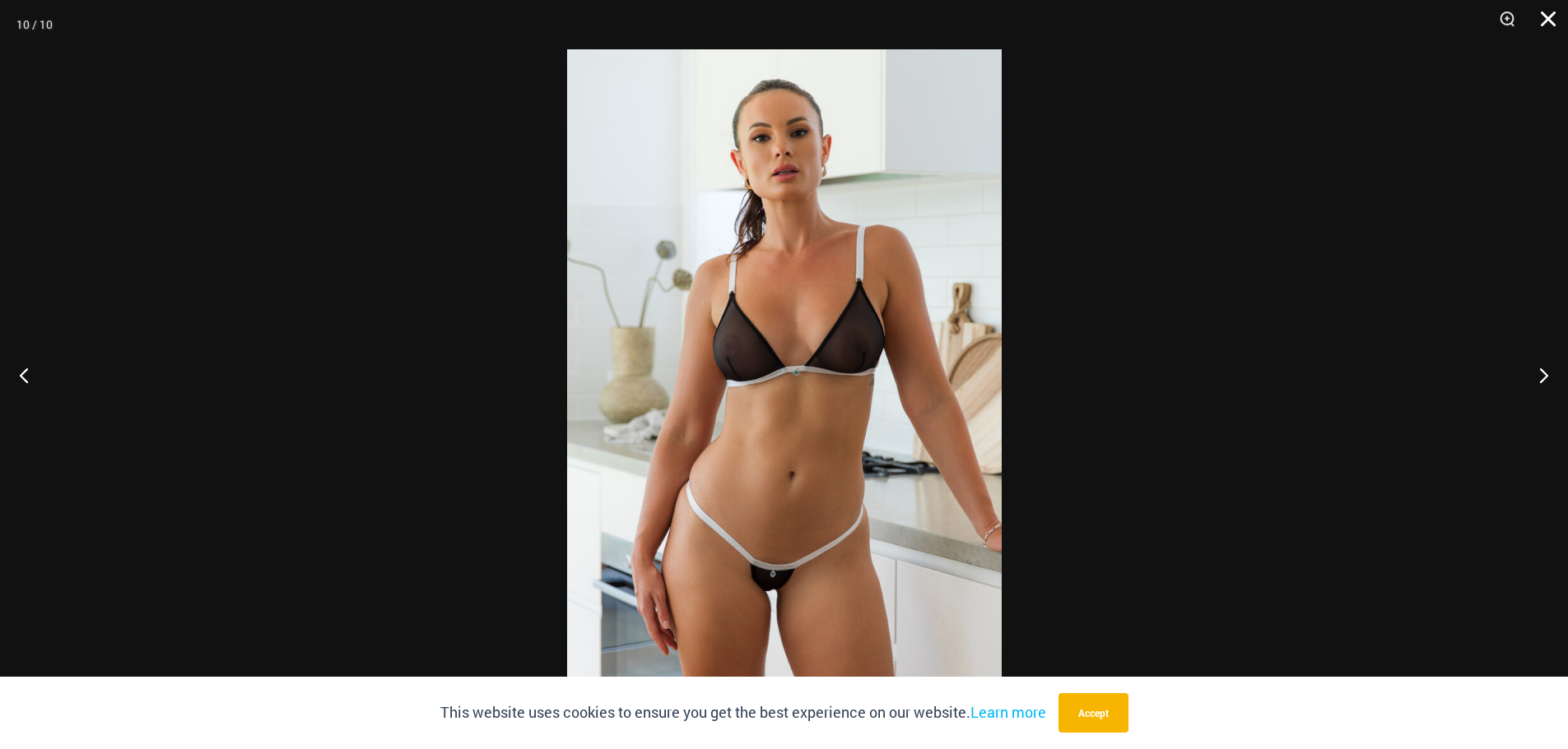
click at [1535, 14] on button "Close" at bounding box center [1542, 25] width 42 height 49
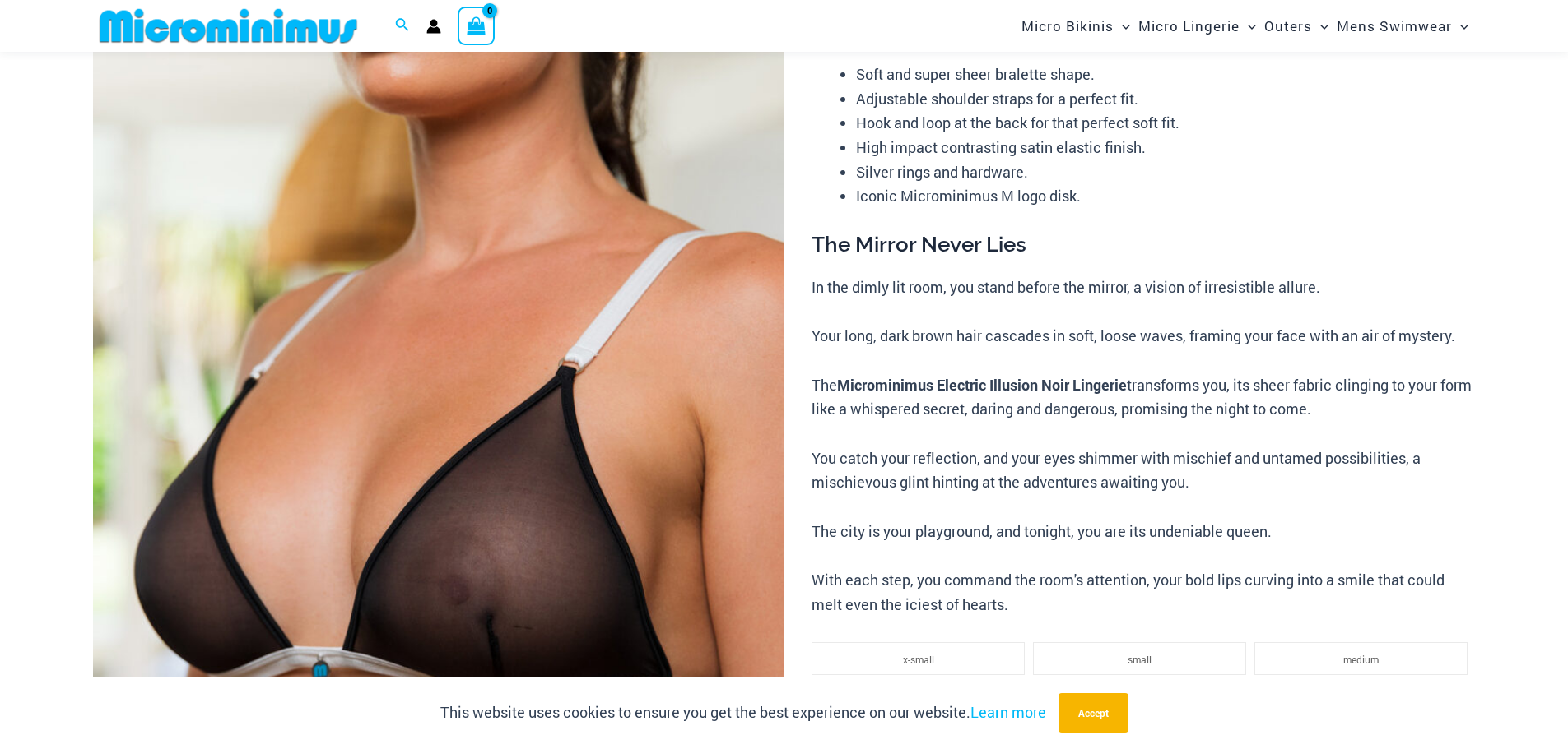
scroll to position [0, 0]
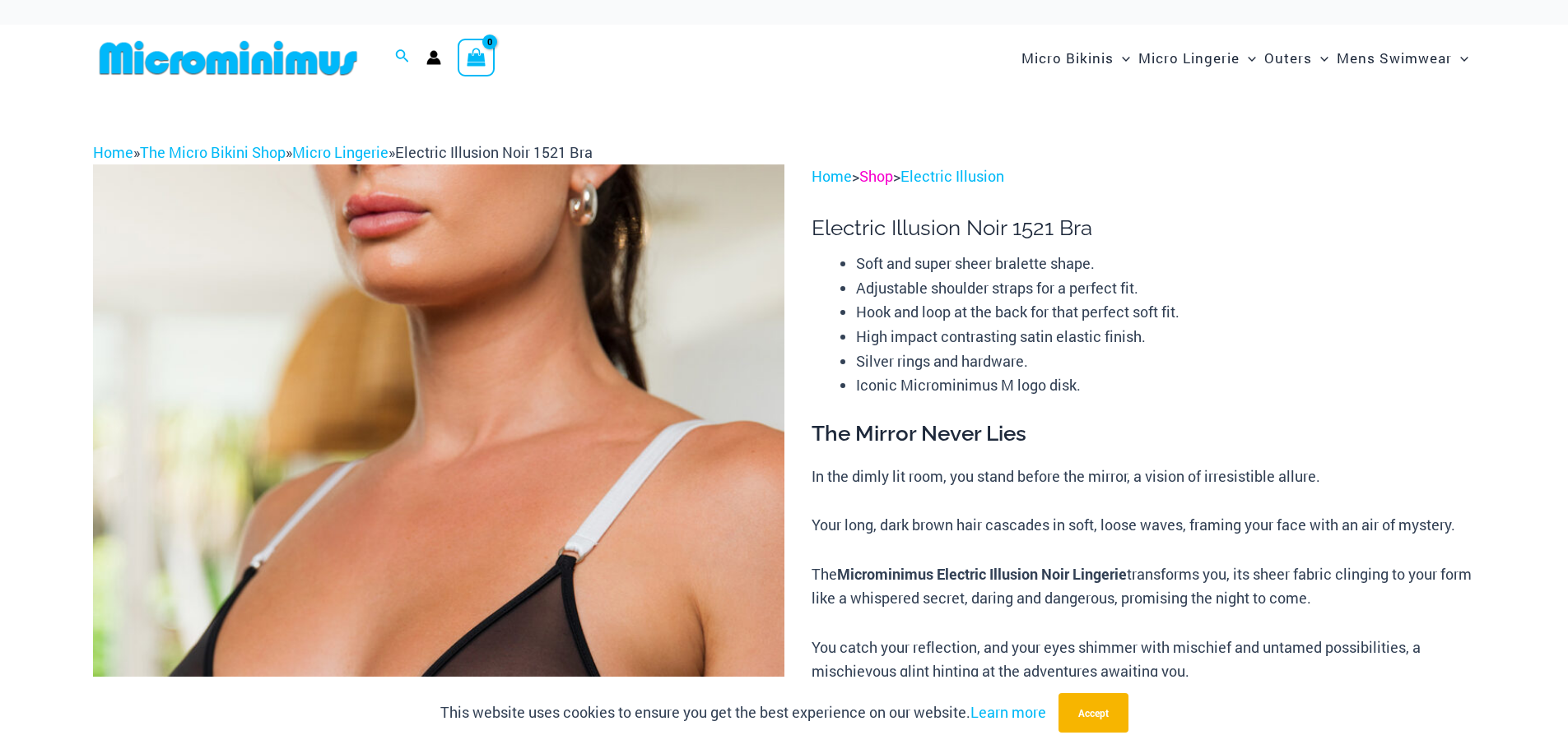
click at [885, 181] on link "Shop" at bounding box center [876, 176] width 34 height 20
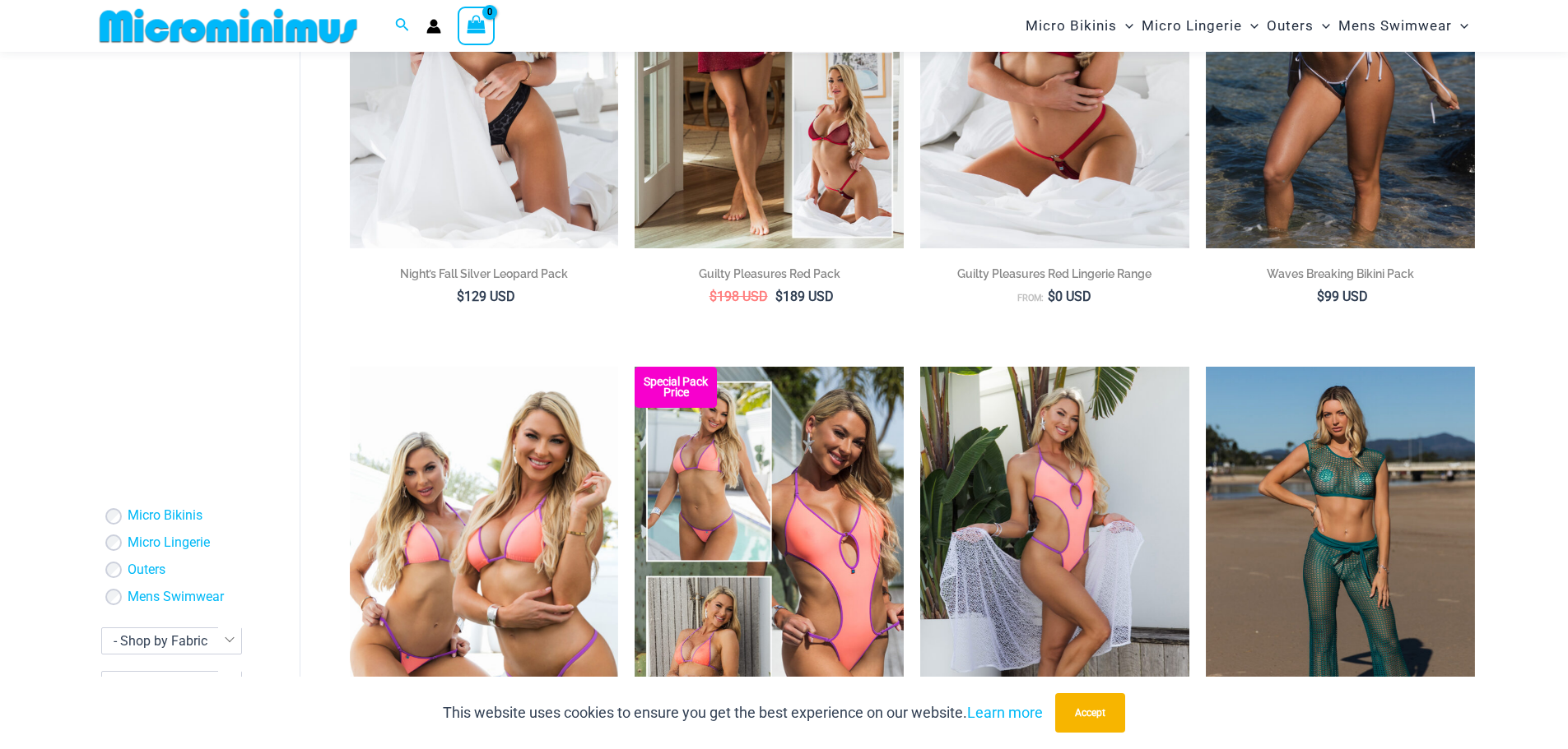
scroll to position [164, 0]
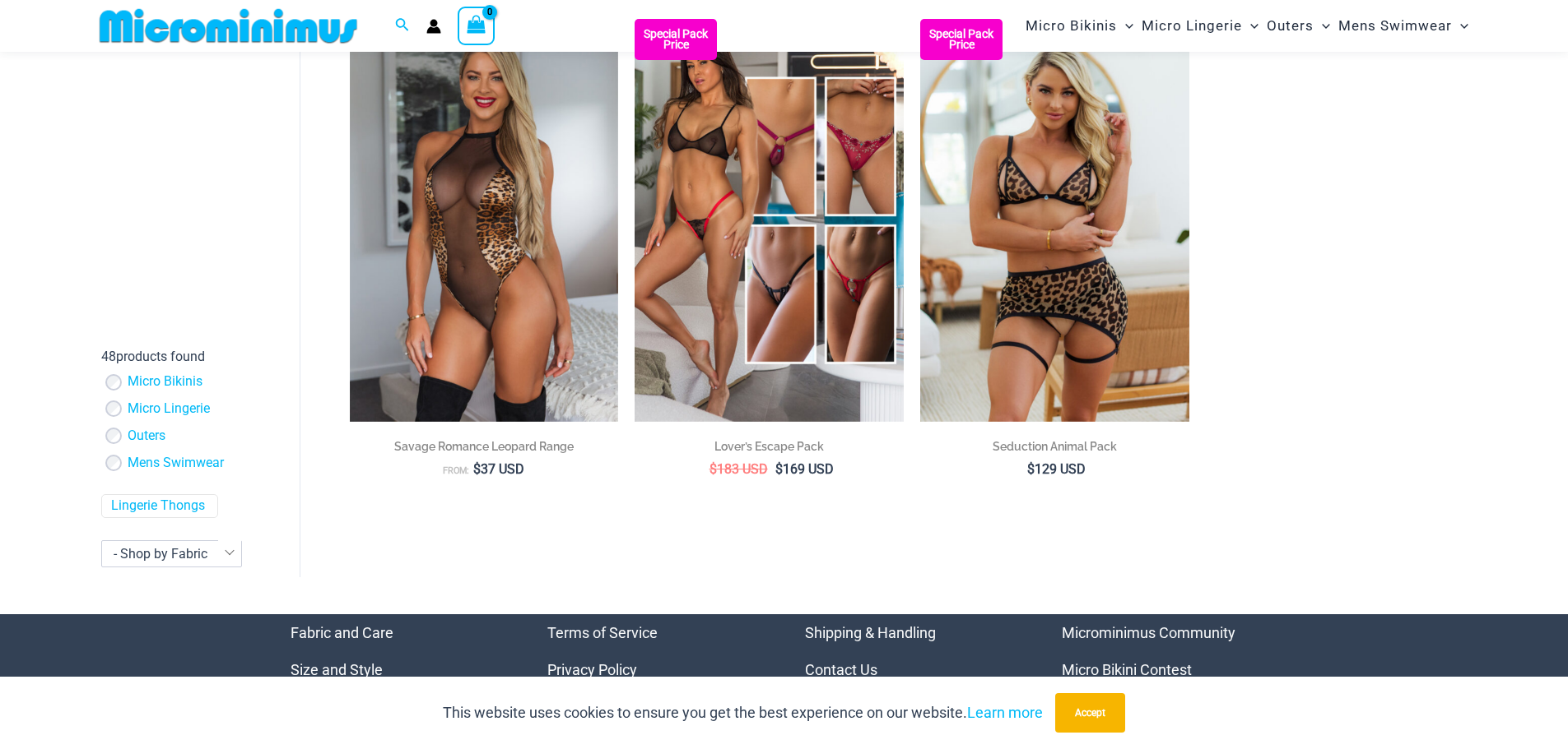
scroll to position [3935, 0]
